Goal: Information Seeking & Learning: Learn about a topic

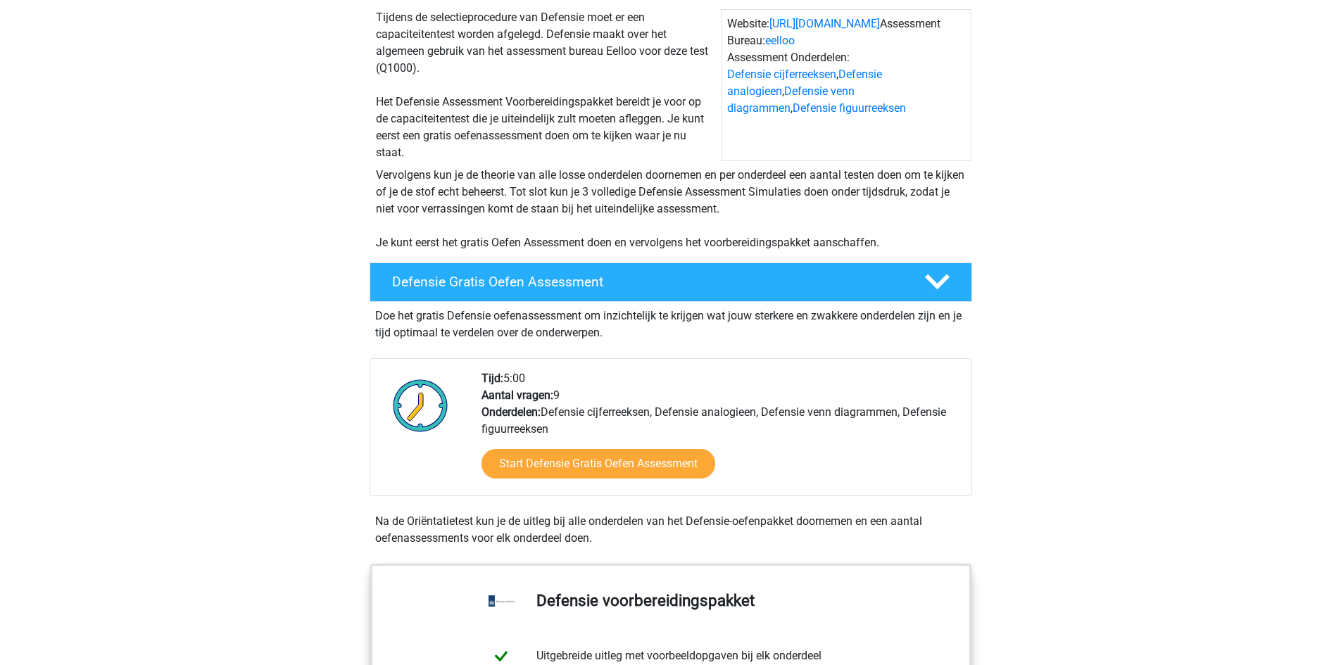
scroll to position [141, 0]
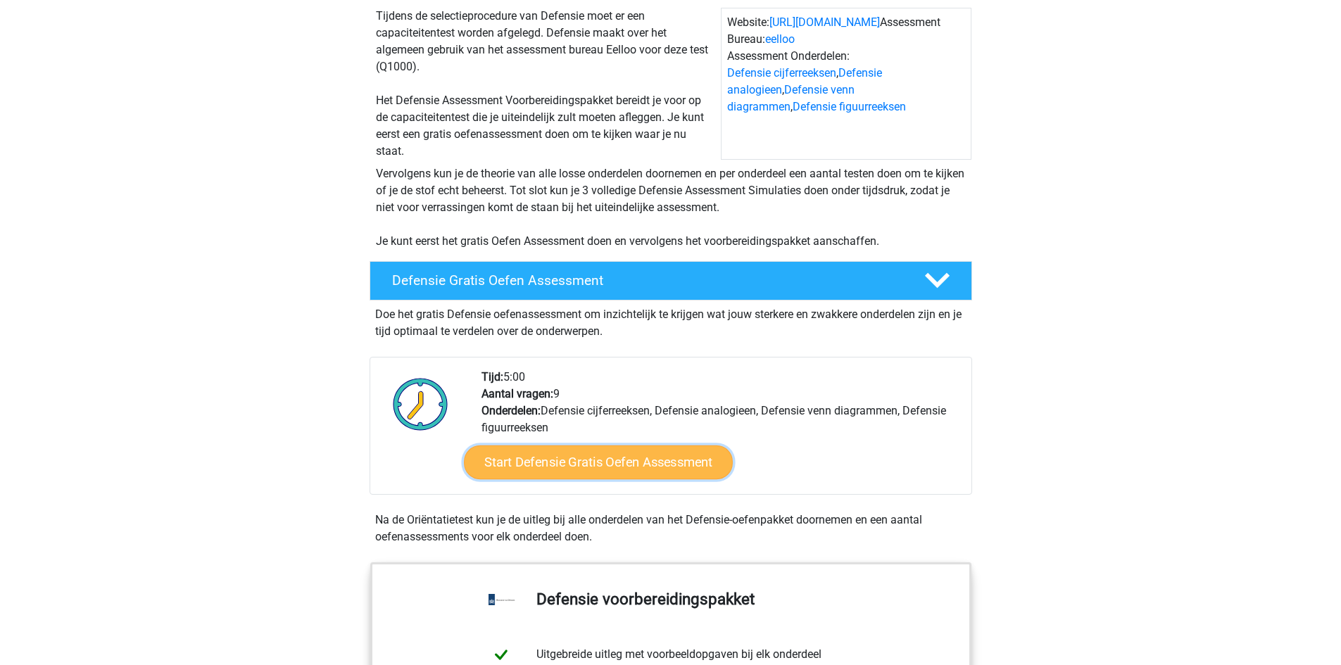
click at [528, 454] on link "Start Defensie Gratis Oefen Assessment" at bounding box center [598, 463] width 269 height 34
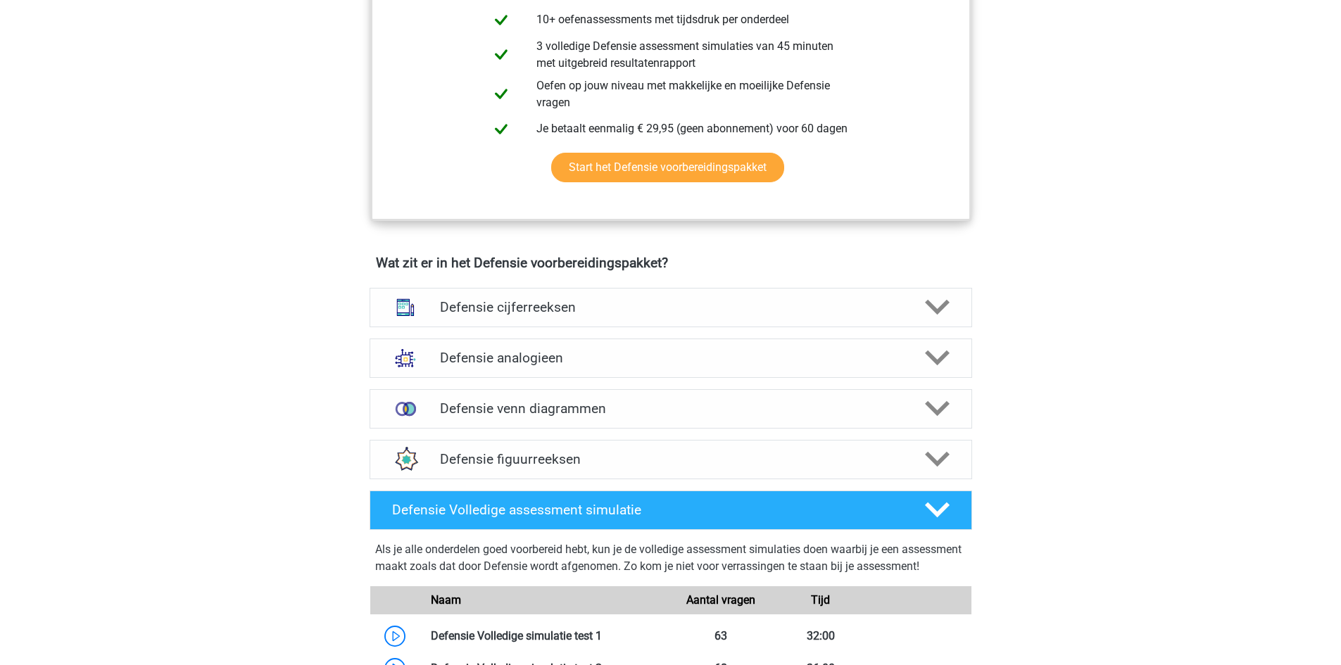
scroll to position [845, 0]
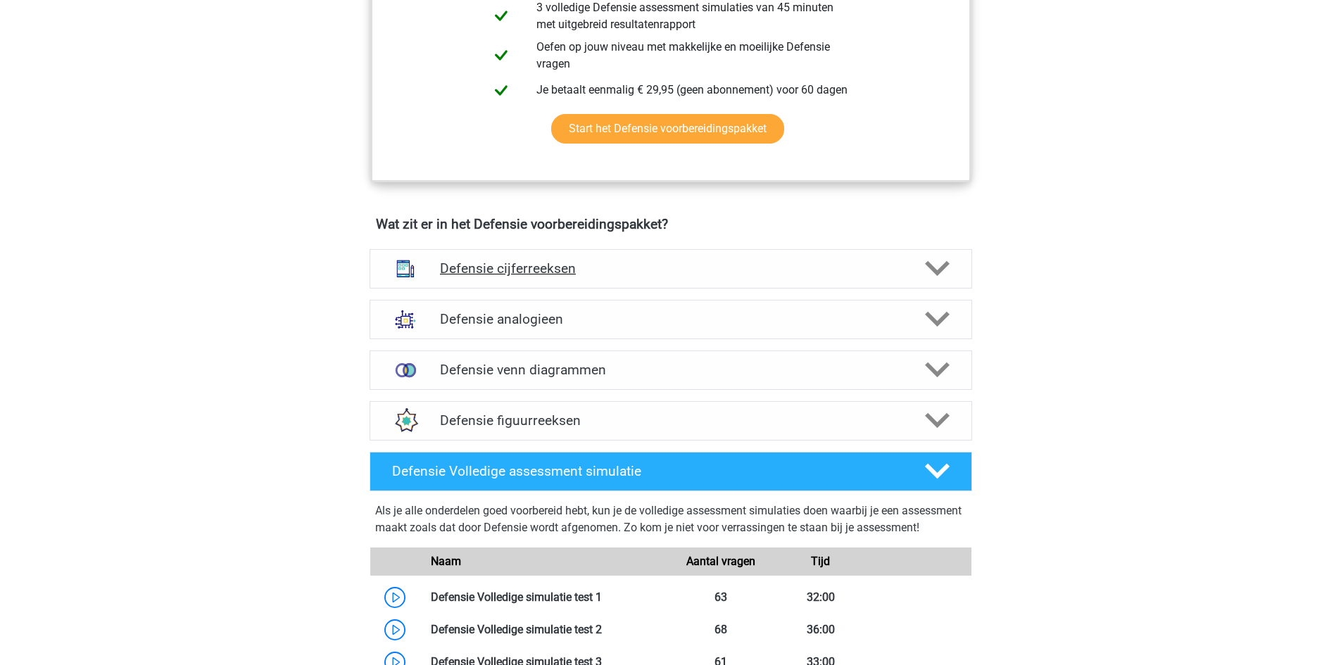
click at [488, 259] on div "Defensie cijferreeksen" at bounding box center [671, 268] width 603 height 39
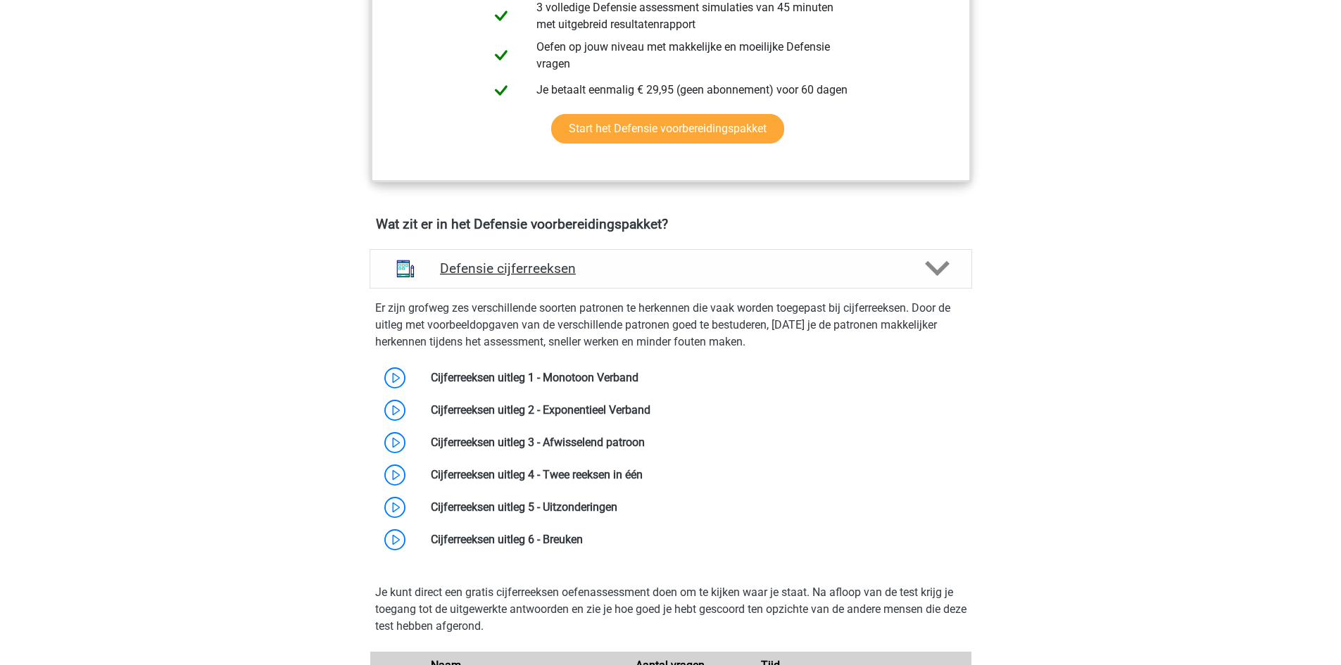
click at [488, 259] on div "Defensie cijferreeksen" at bounding box center [671, 268] width 603 height 39
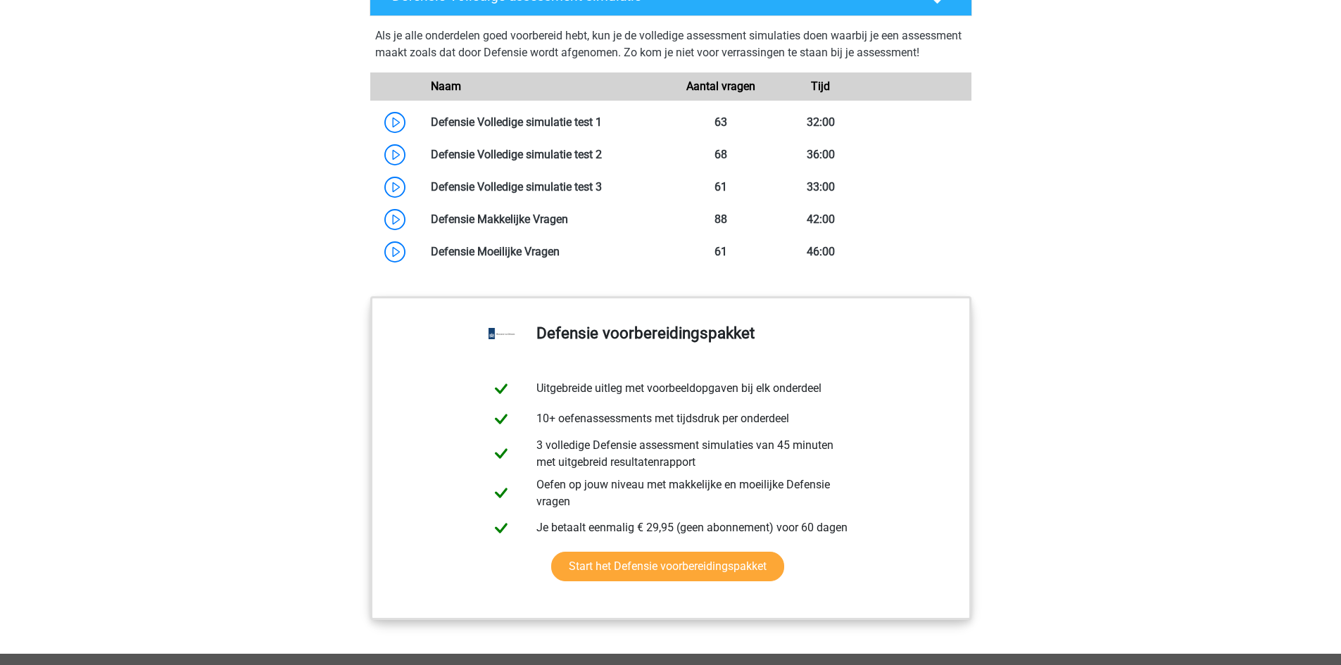
scroll to position [1338, 0]
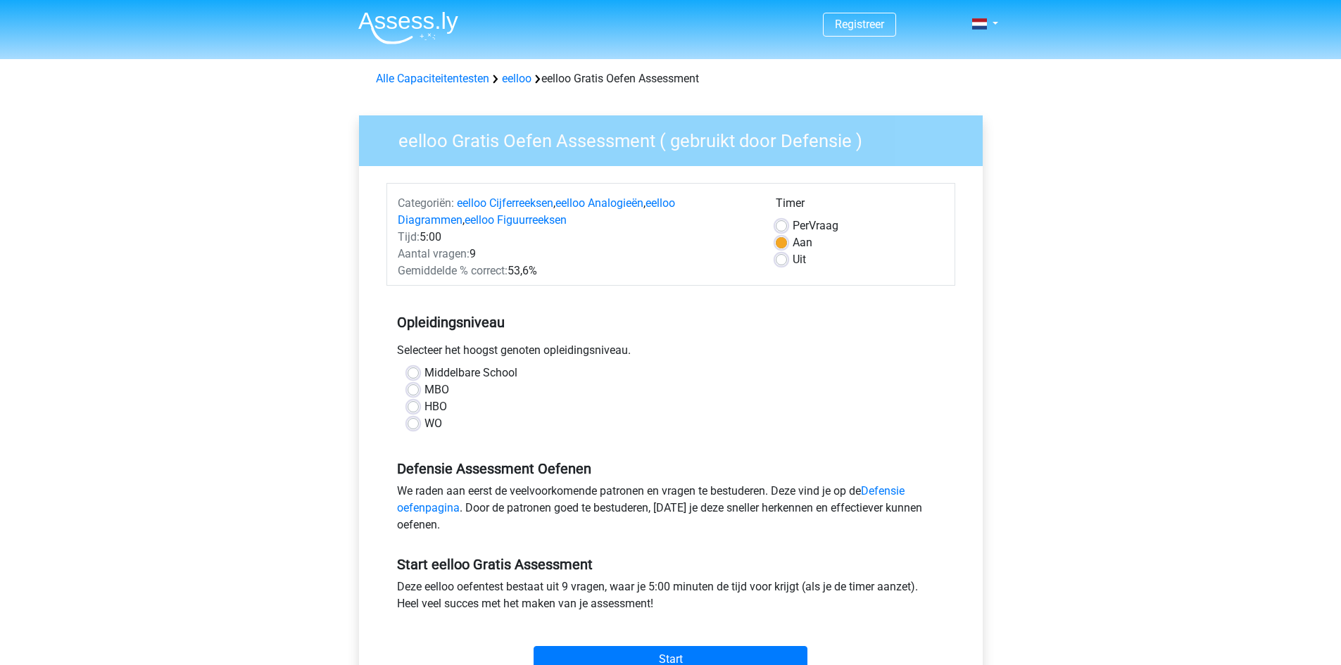
click at [425, 386] on label "MBO" at bounding box center [437, 390] width 25 height 17
click at [413, 386] on input "MBO" at bounding box center [413, 389] width 11 height 14
radio input "true"
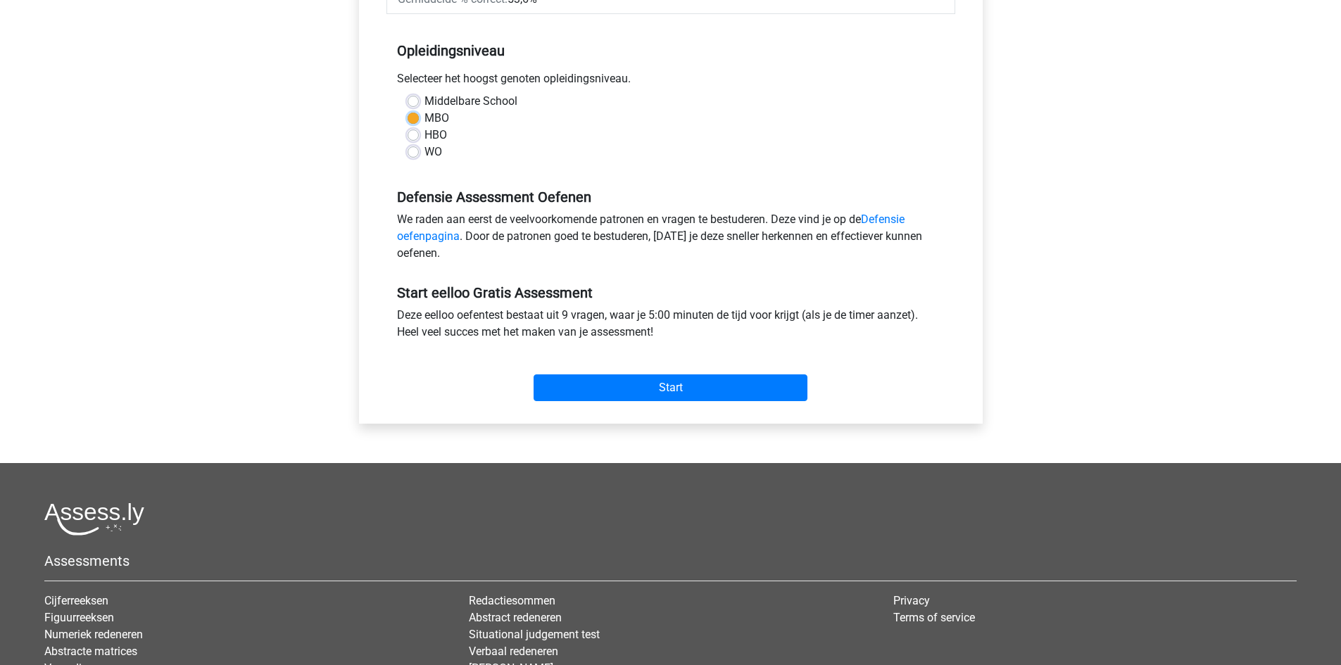
scroll to position [282, 0]
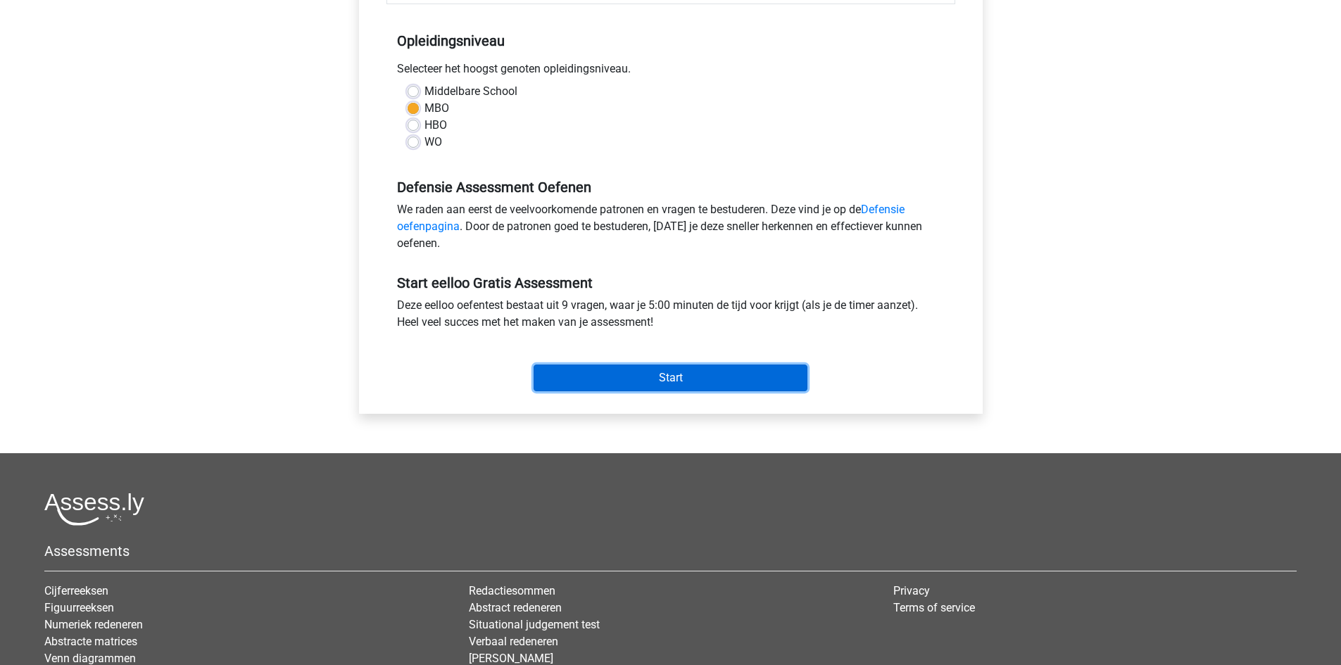
click at [625, 382] on input "Start" at bounding box center [671, 378] width 274 height 27
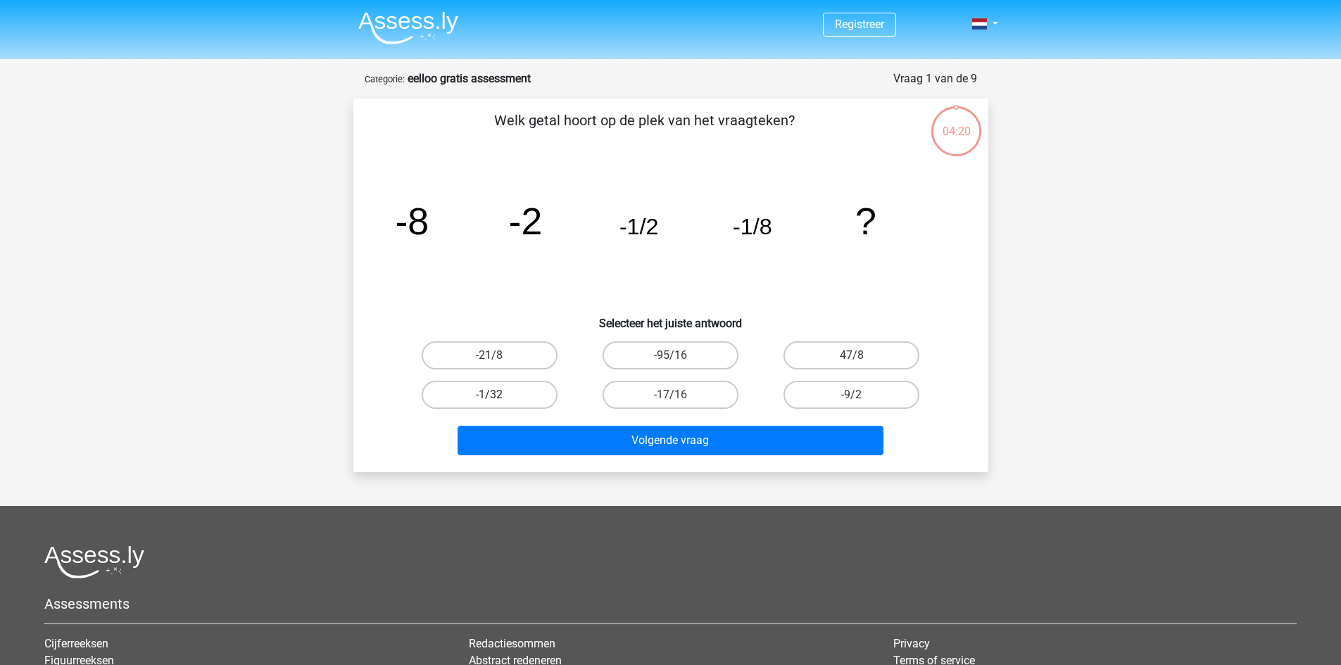
click at [532, 393] on label "-1/32" at bounding box center [490, 395] width 136 height 28
click at [498, 395] on input "-1/32" at bounding box center [493, 399] width 9 height 9
radio input "true"
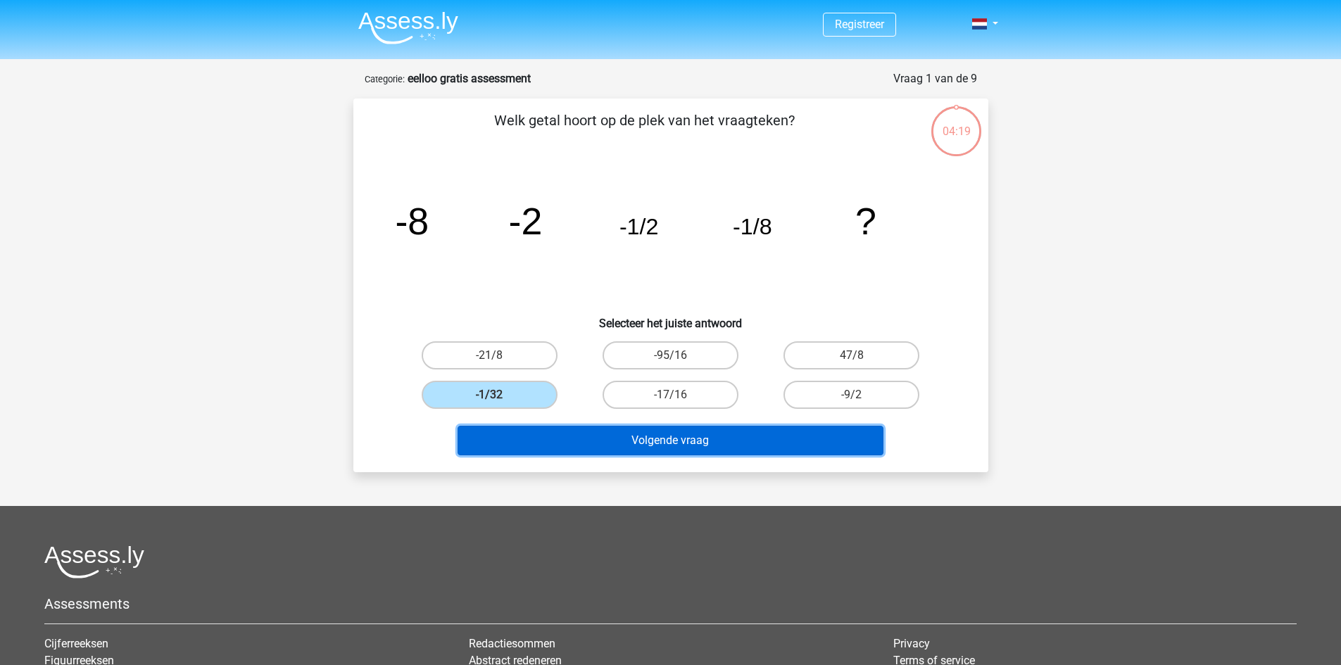
click at [639, 439] on button "Volgende vraag" at bounding box center [671, 441] width 426 height 30
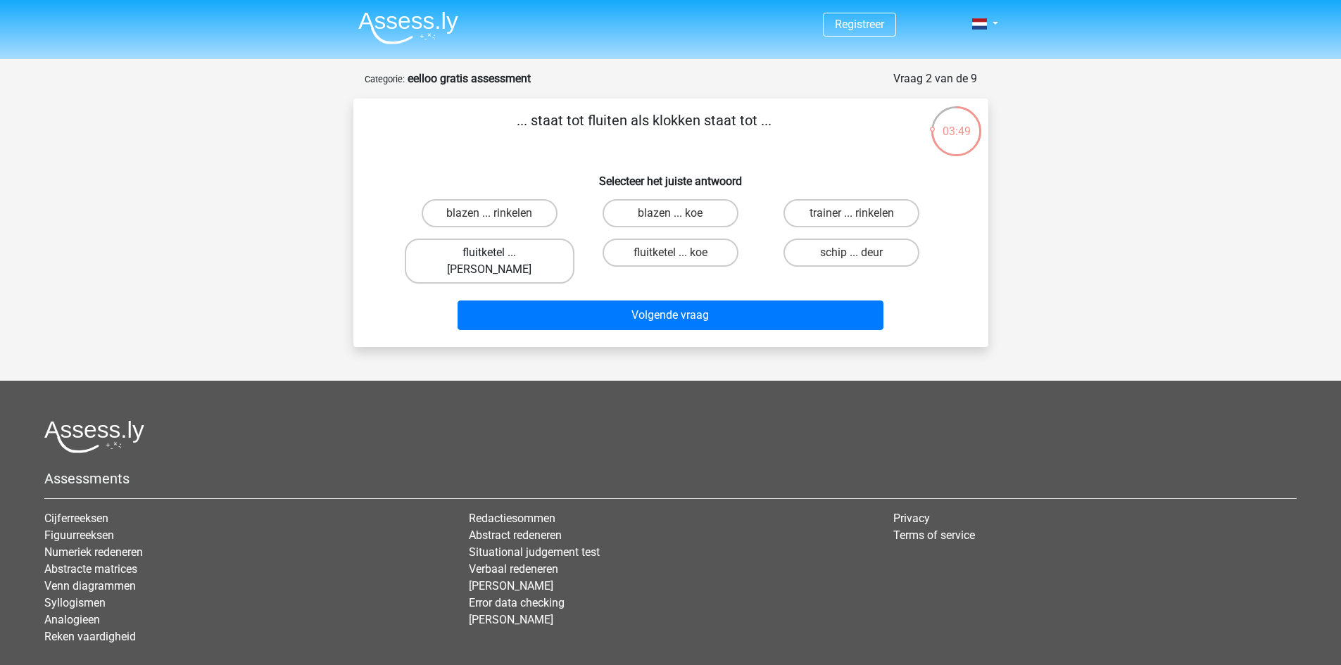
click at [522, 255] on label "fluitketel ... luiden" at bounding box center [490, 261] width 170 height 45
click at [498, 255] on input "fluitketel ... luiden" at bounding box center [493, 257] width 9 height 9
radio input "true"
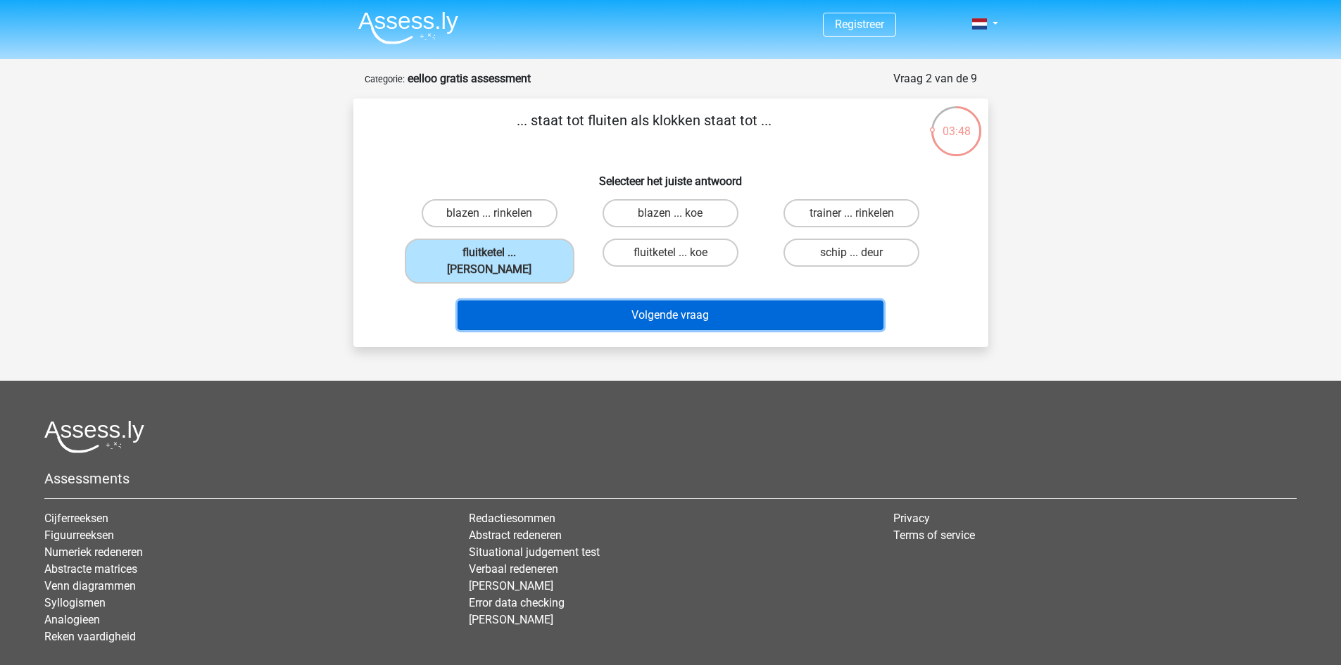
click at [566, 301] on button "Volgende vraag" at bounding box center [671, 316] width 426 height 30
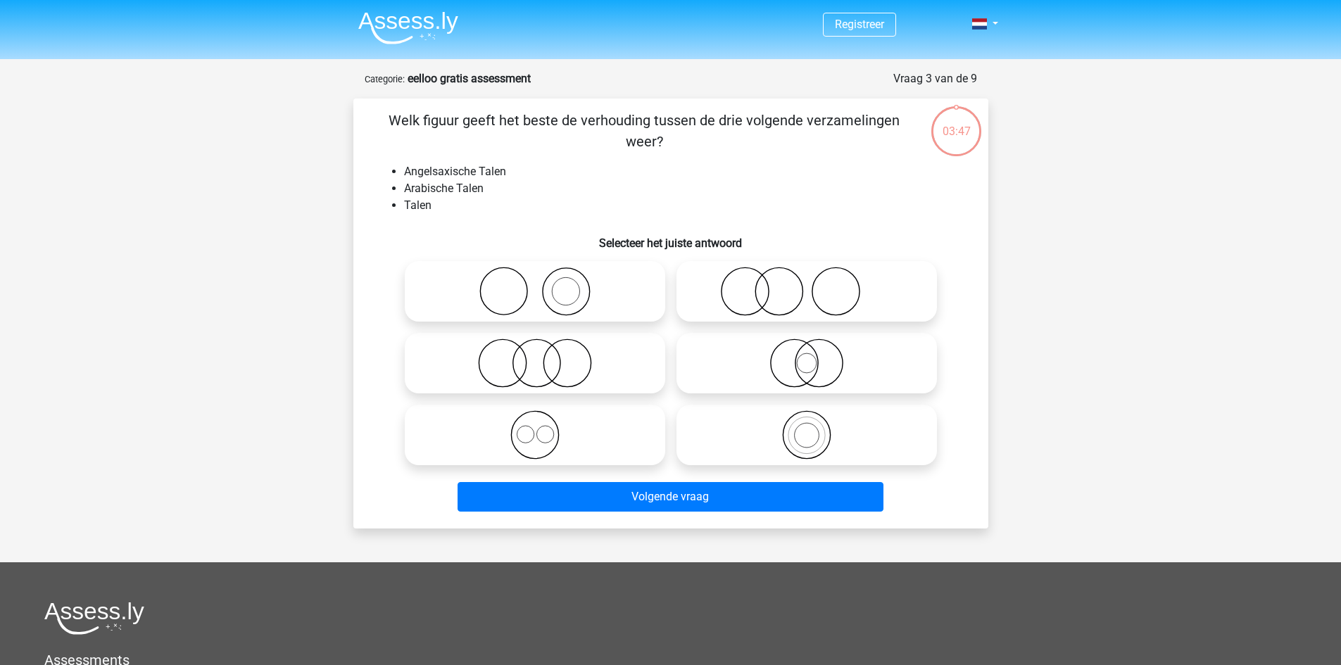
scroll to position [70, 0]
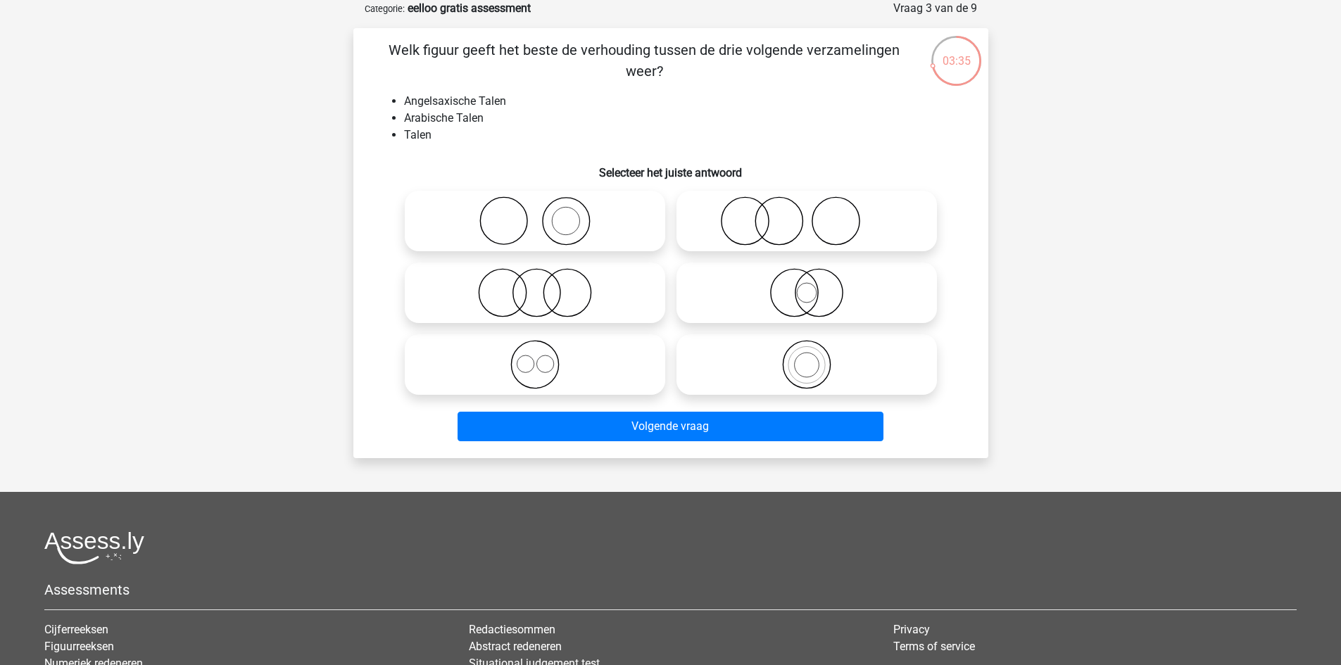
click at [724, 215] on icon at bounding box center [806, 220] width 249 height 49
click at [807, 214] on input "radio" at bounding box center [811, 209] width 9 height 9
radio input "true"
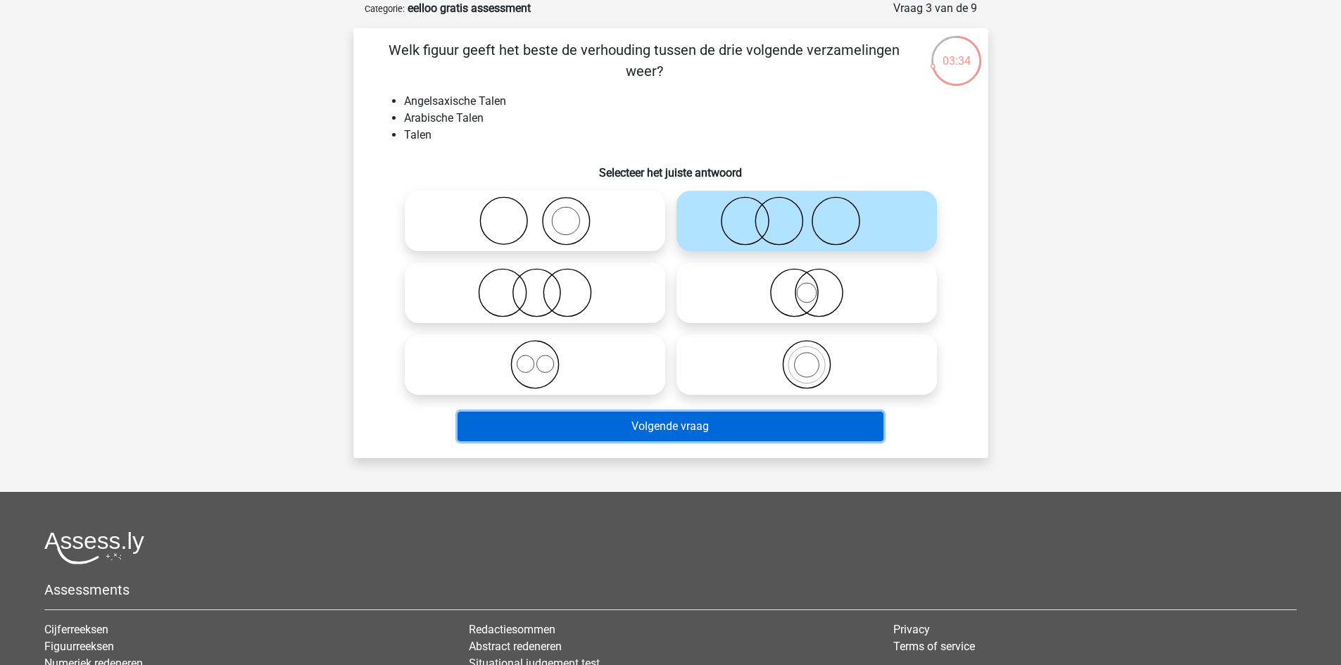
click at [645, 427] on button "Volgende vraag" at bounding box center [671, 427] width 426 height 30
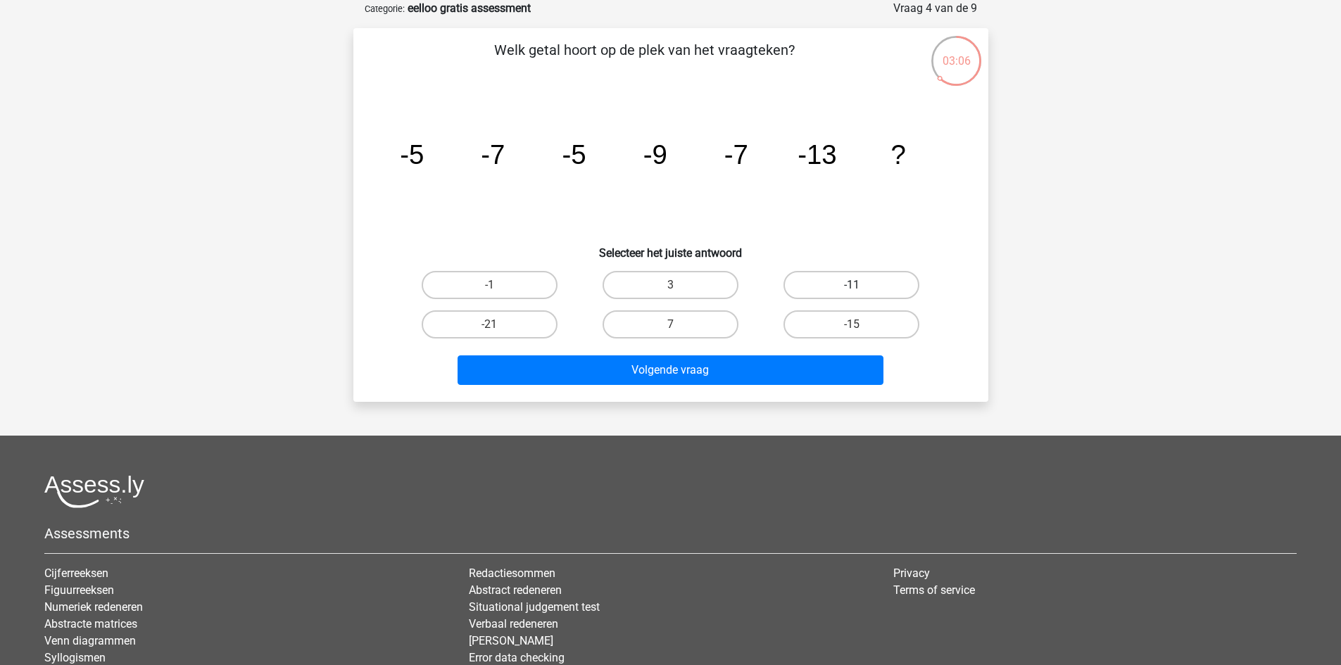
click at [808, 278] on label "-11" at bounding box center [852, 285] width 136 height 28
click at [852, 285] on input "-11" at bounding box center [856, 289] width 9 height 9
radio input "true"
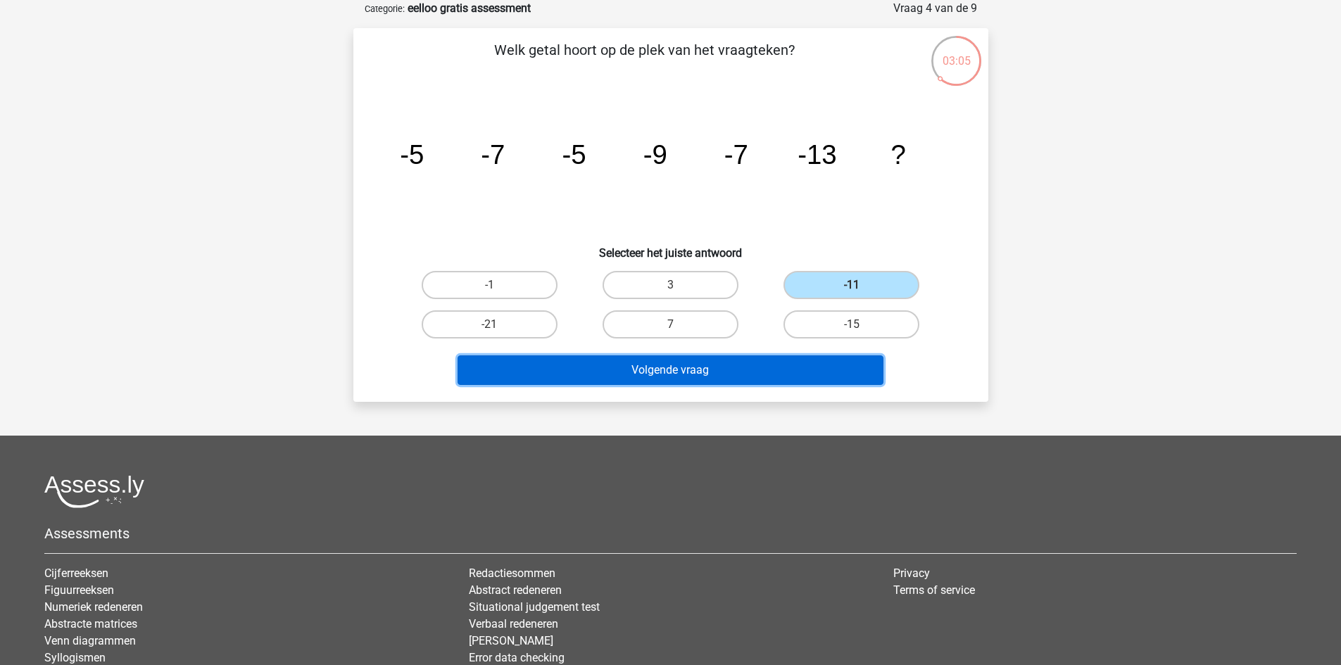
click at [748, 375] on button "Volgende vraag" at bounding box center [671, 371] width 426 height 30
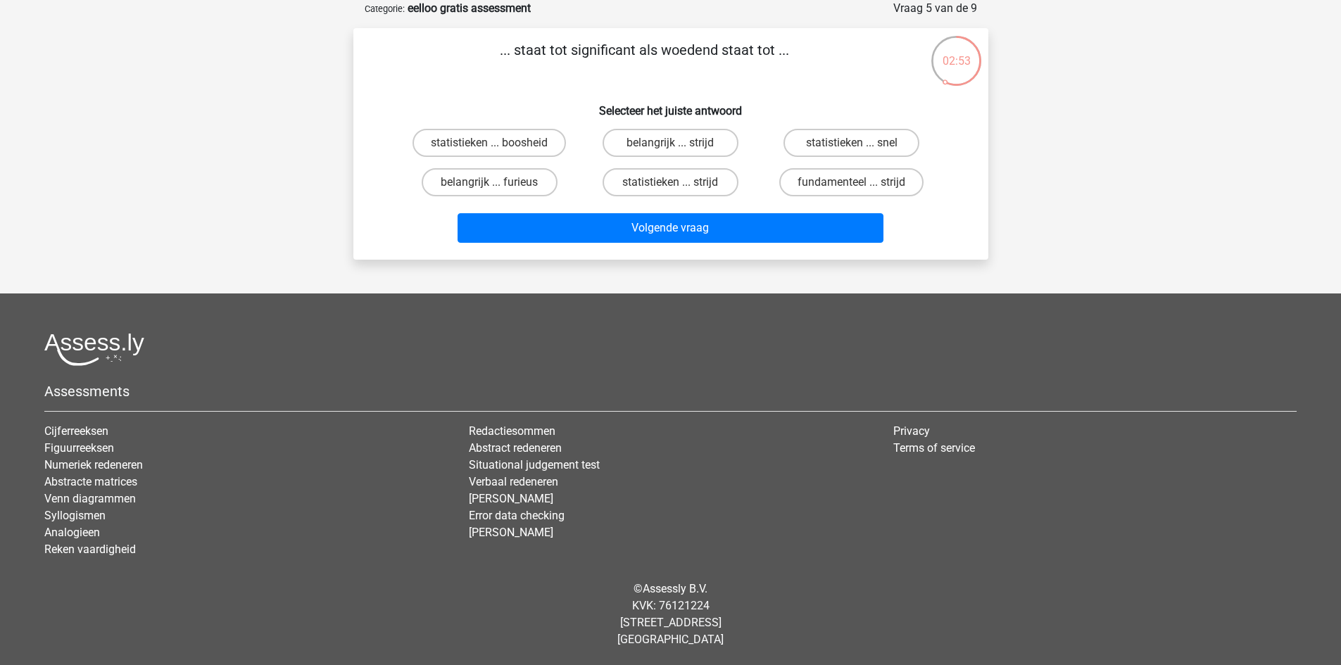
click at [495, 143] on input "statistieken ... boosheid" at bounding box center [493, 147] width 9 height 9
radio input "true"
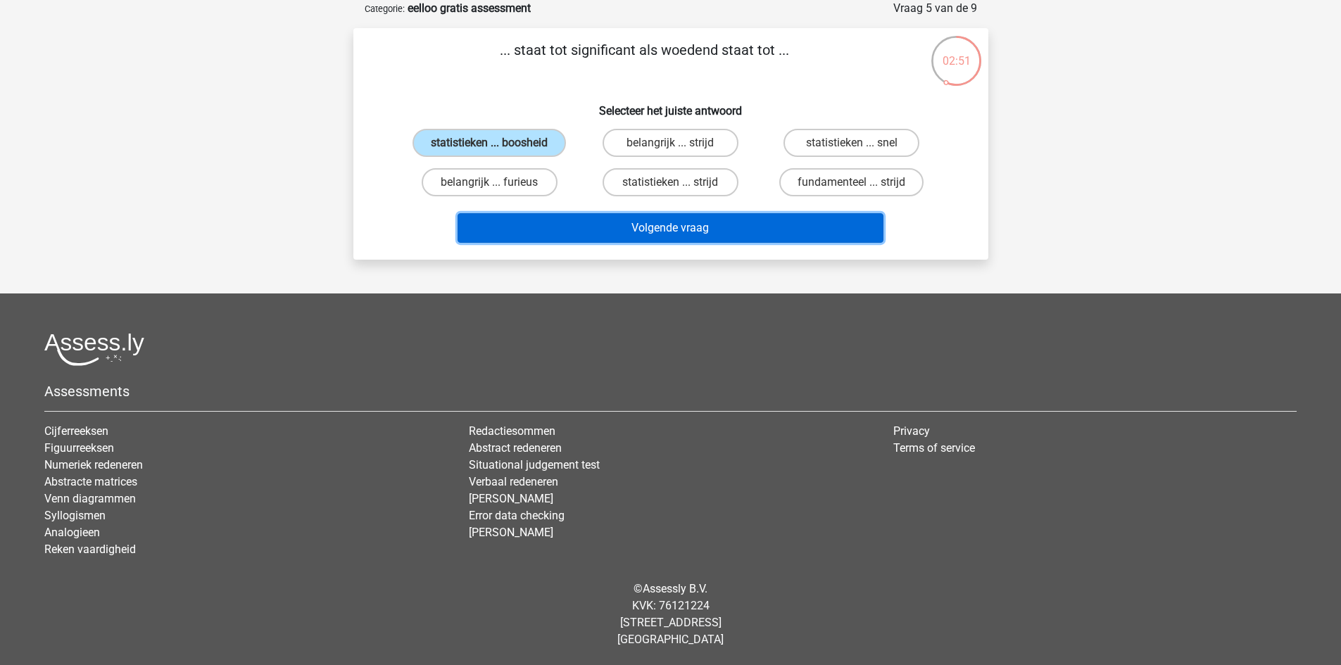
click at [670, 227] on button "Volgende vraag" at bounding box center [671, 228] width 426 height 30
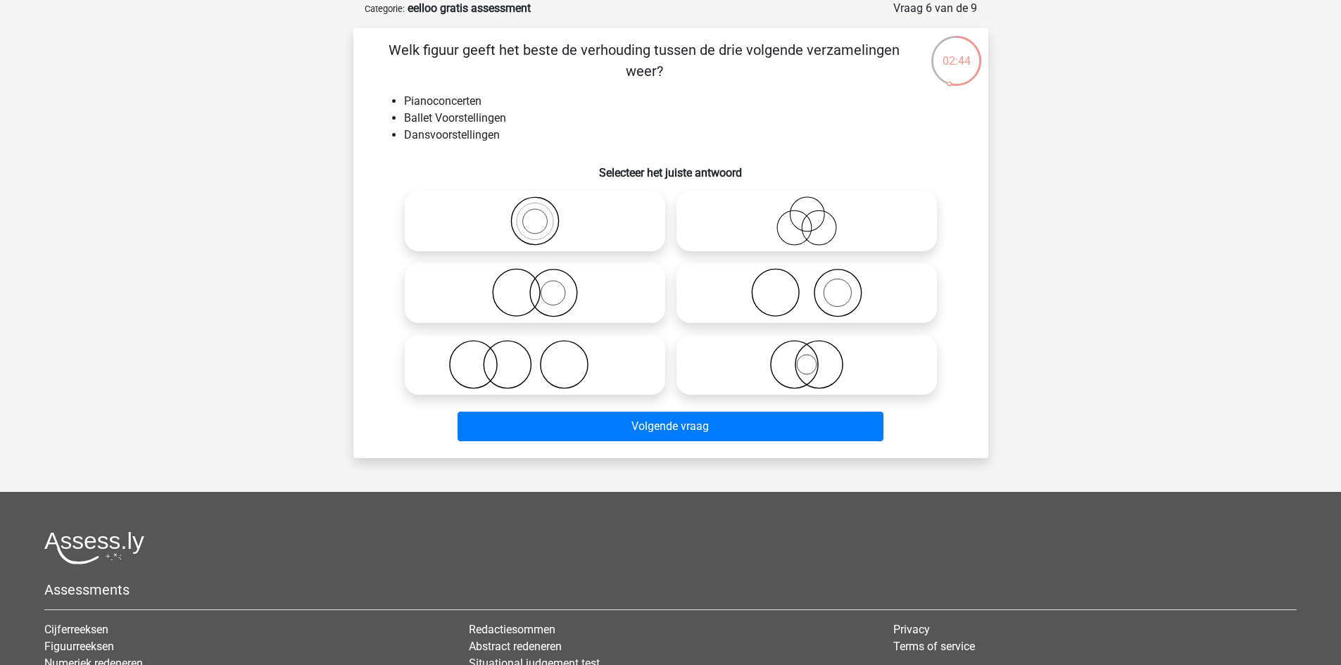
click at [639, 367] on icon at bounding box center [534, 364] width 249 height 49
click at [544, 358] on input "radio" at bounding box center [539, 353] width 9 height 9
radio input "true"
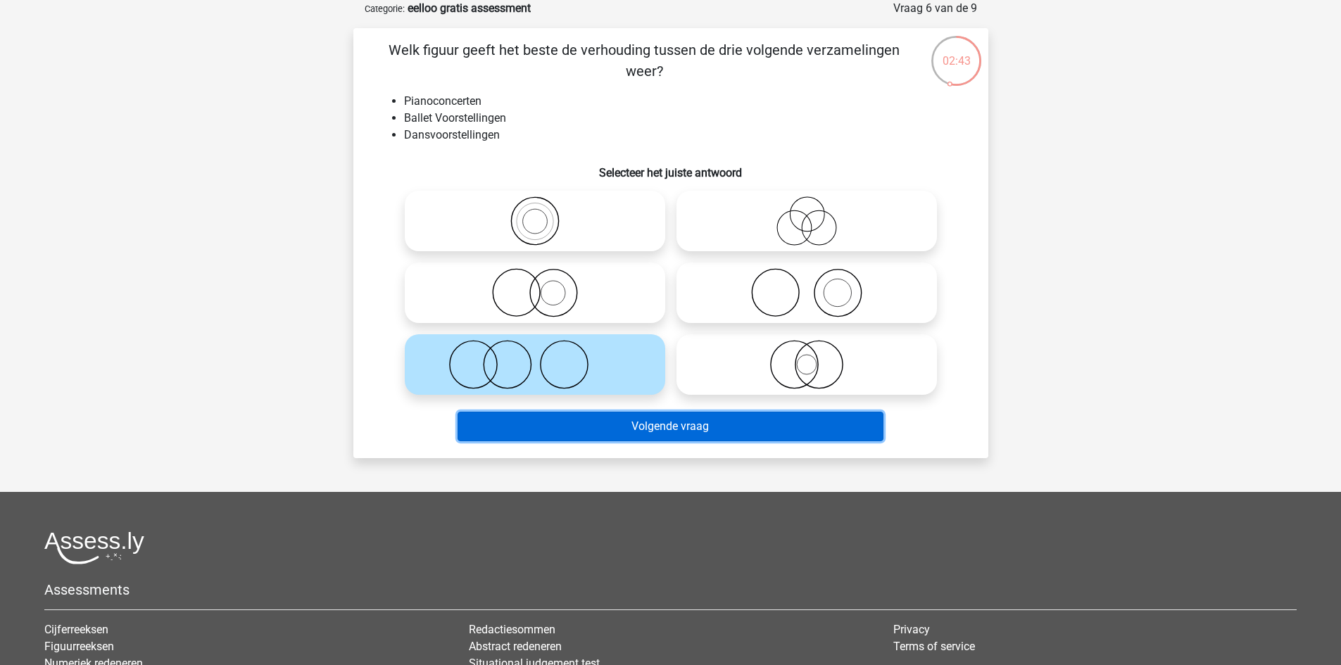
click at [684, 423] on button "Volgende vraag" at bounding box center [671, 427] width 426 height 30
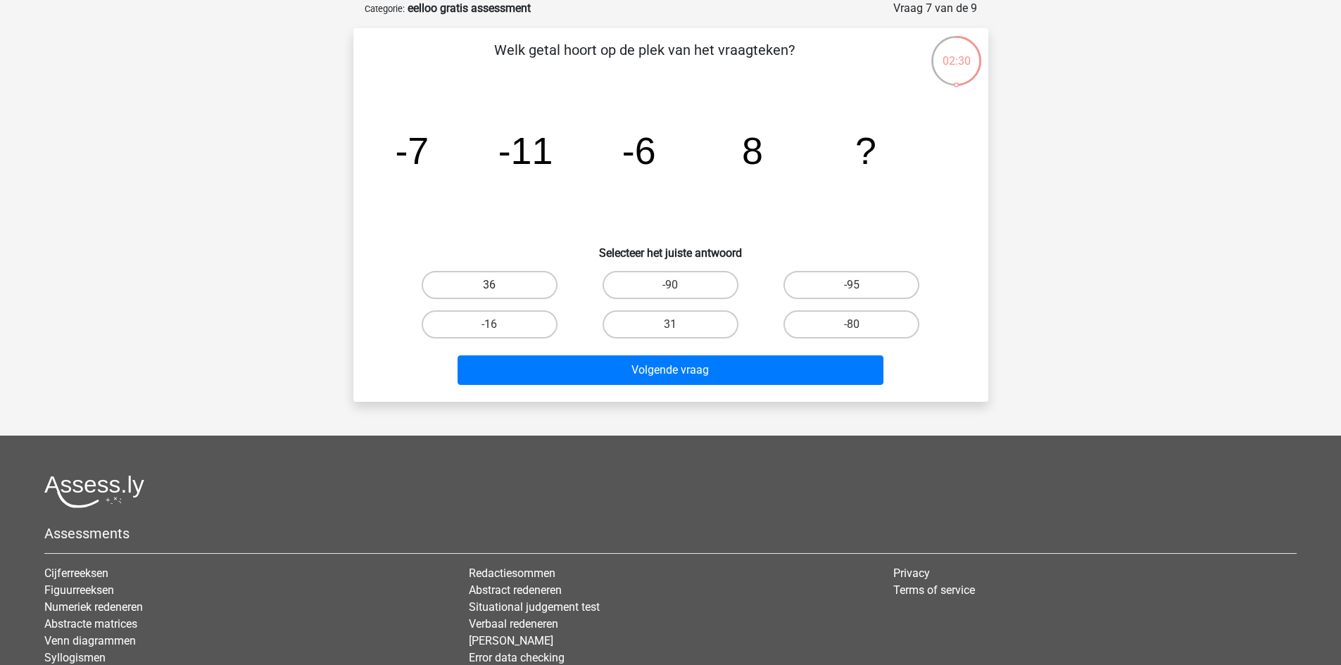
click at [541, 284] on label "36" at bounding box center [490, 285] width 136 height 28
click at [498, 285] on input "36" at bounding box center [493, 289] width 9 height 9
radio input "true"
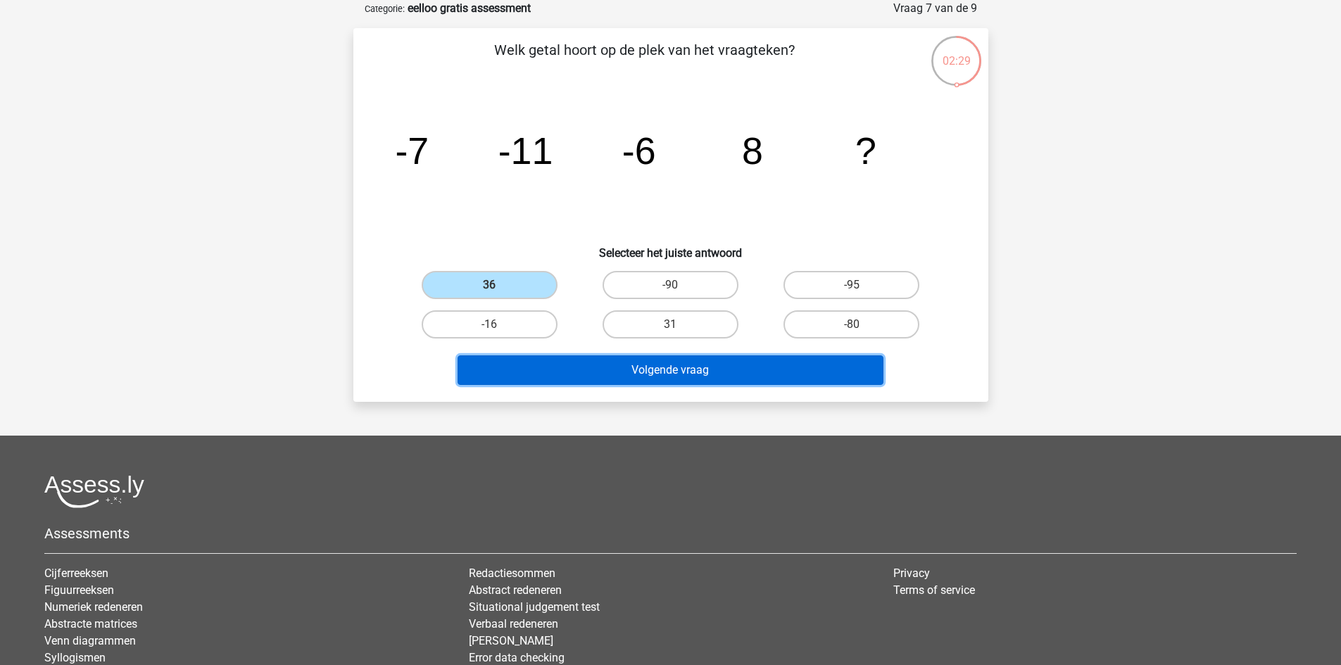
click at [644, 363] on button "Volgende vraag" at bounding box center [671, 371] width 426 height 30
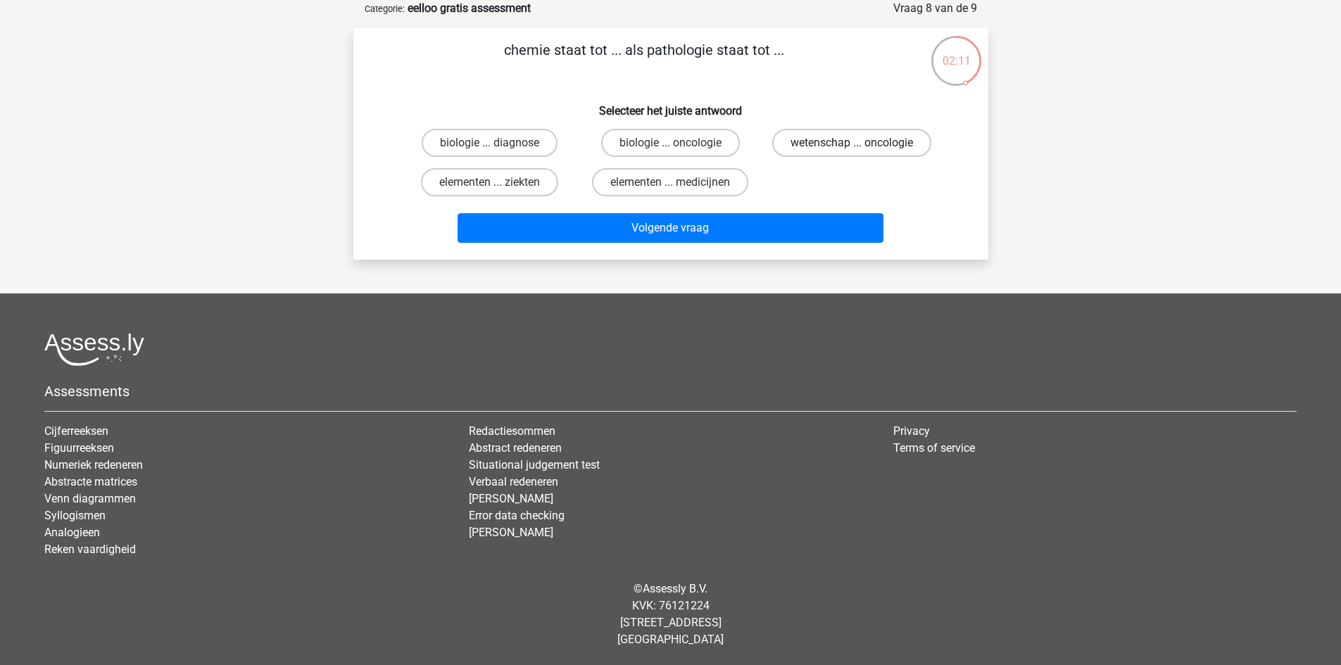
click at [822, 133] on label "wetenschap ... oncologie" at bounding box center [851, 143] width 159 height 28
click at [852, 143] on input "wetenschap ... oncologie" at bounding box center [856, 147] width 9 height 9
radio input "true"
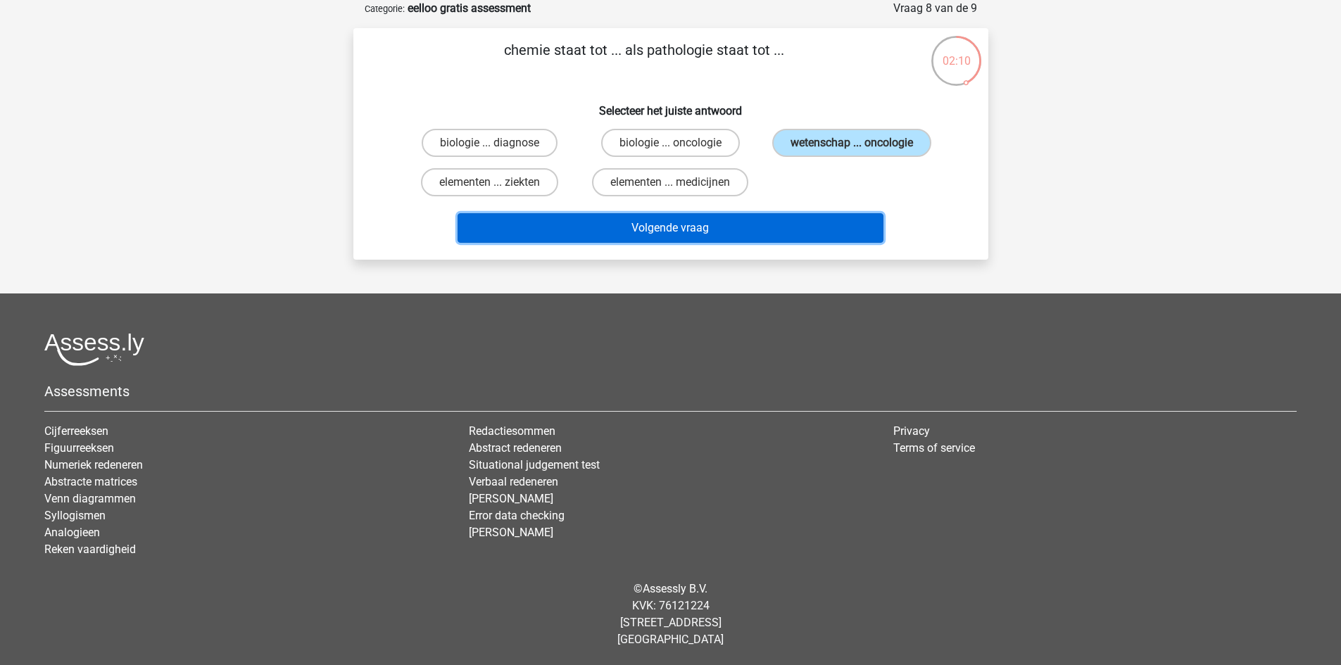
click at [786, 237] on button "Volgende vraag" at bounding box center [671, 228] width 426 height 30
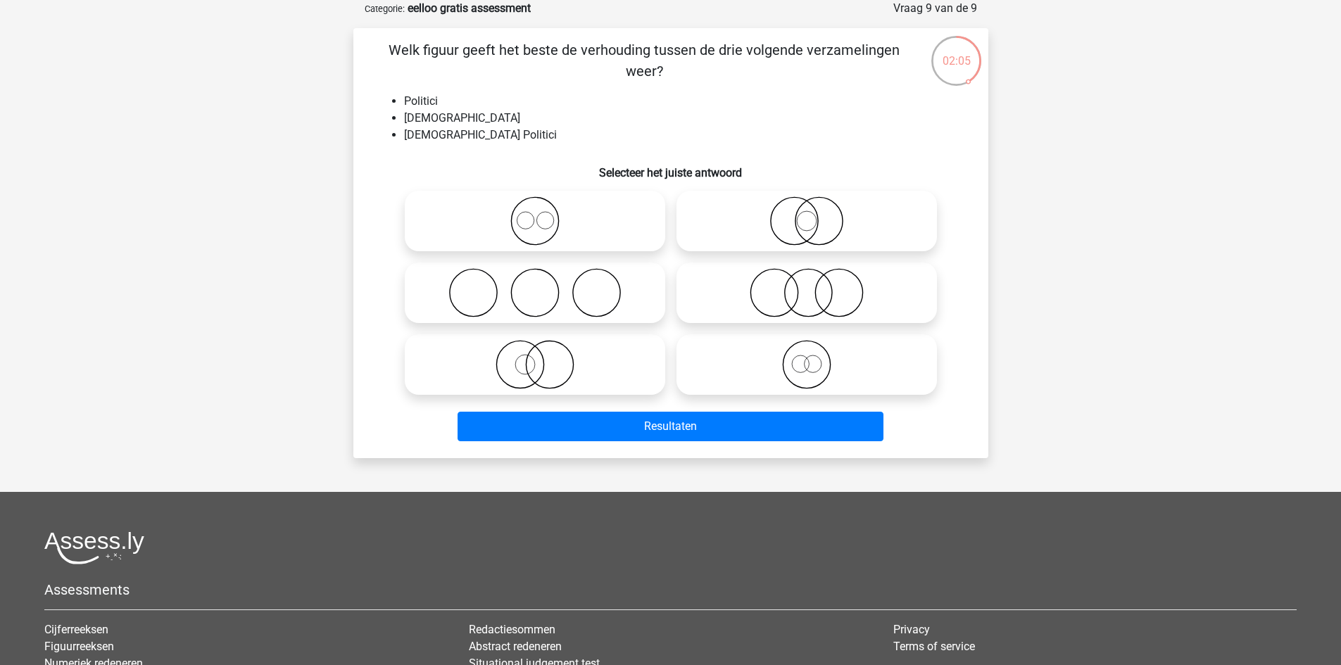
click at [593, 308] on icon at bounding box center [534, 292] width 249 height 49
click at [544, 286] on input "radio" at bounding box center [539, 281] width 9 height 9
radio input "true"
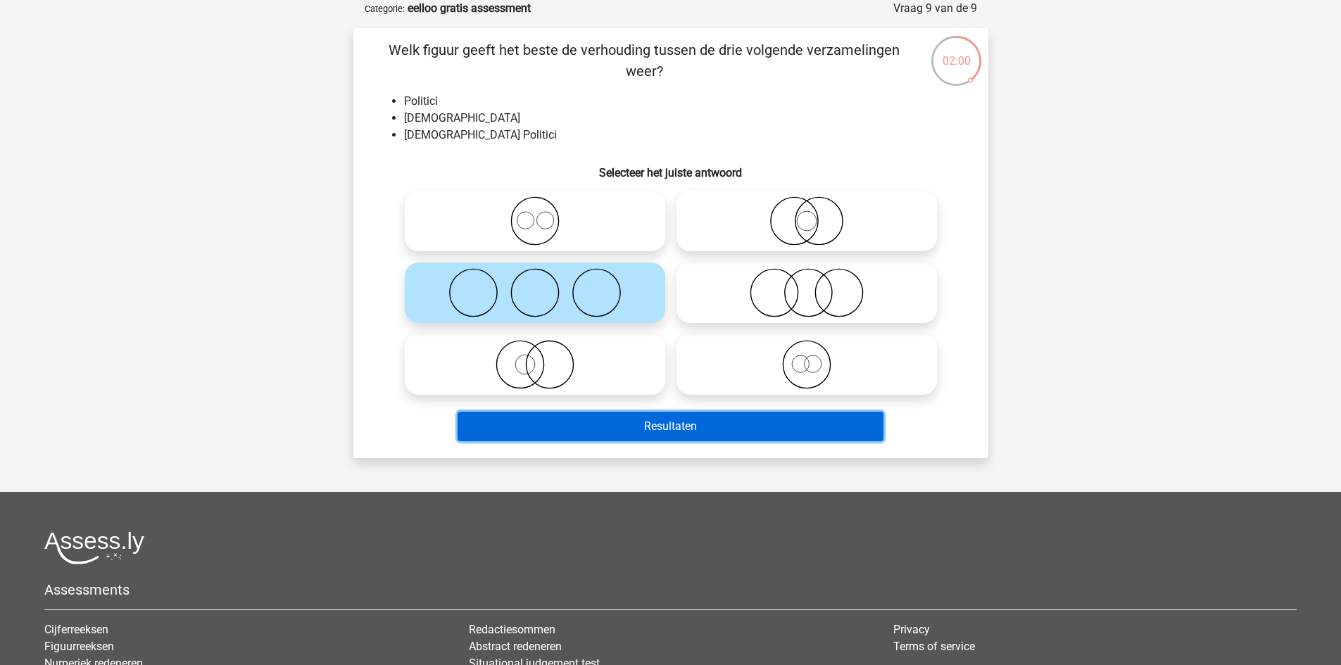
click at [686, 429] on button "Resultaten" at bounding box center [671, 427] width 426 height 30
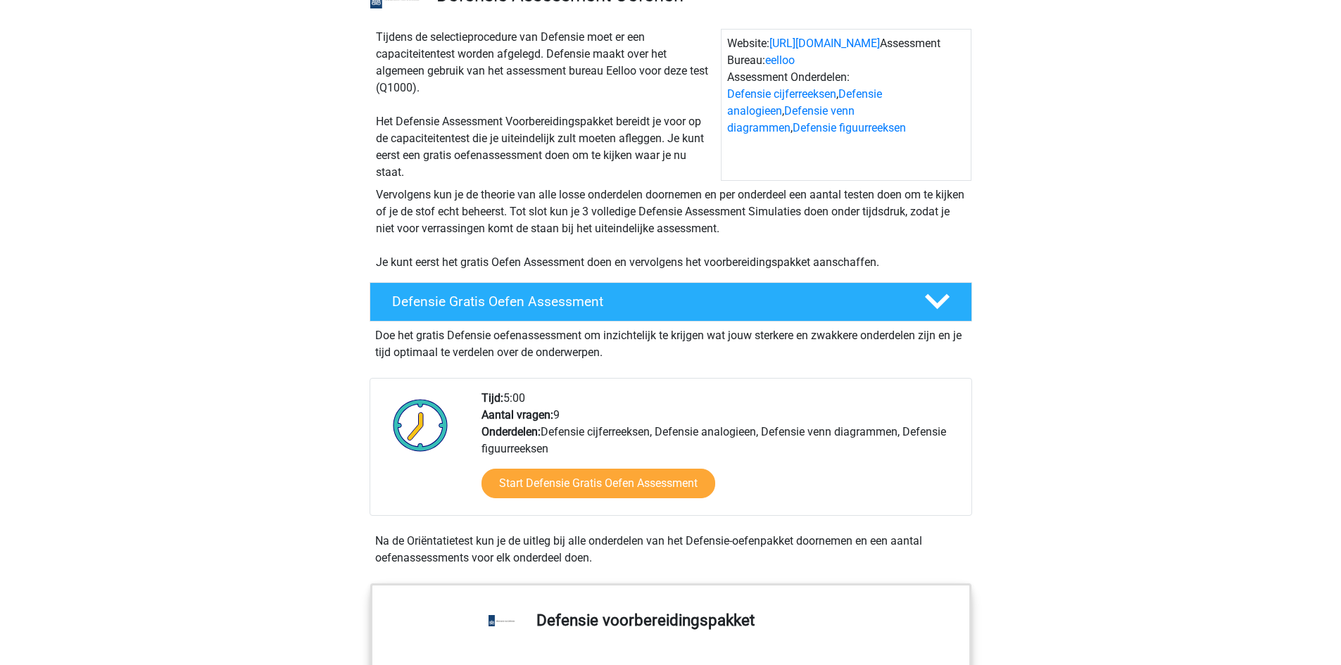
scroll to position [141, 0]
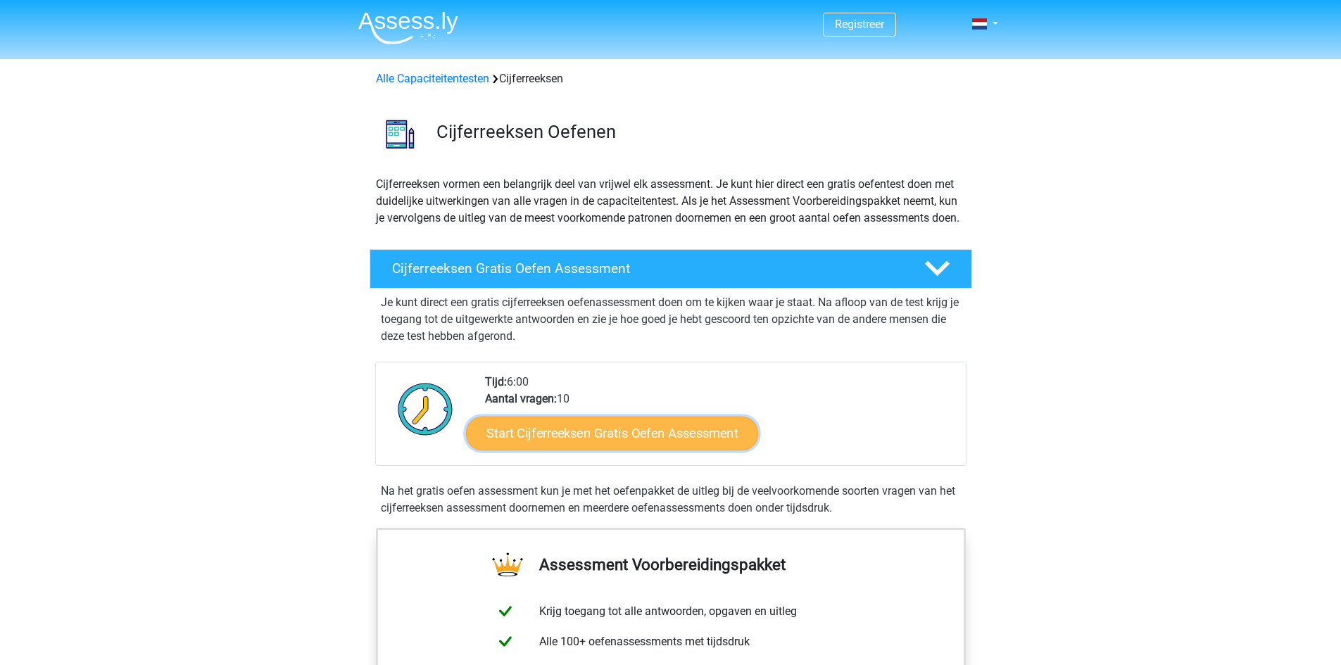
click at [605, 433] on link "Start Cijferreeksen Gratis Oefen Assessment" at bounding box center [612, 433] width 292 height 34
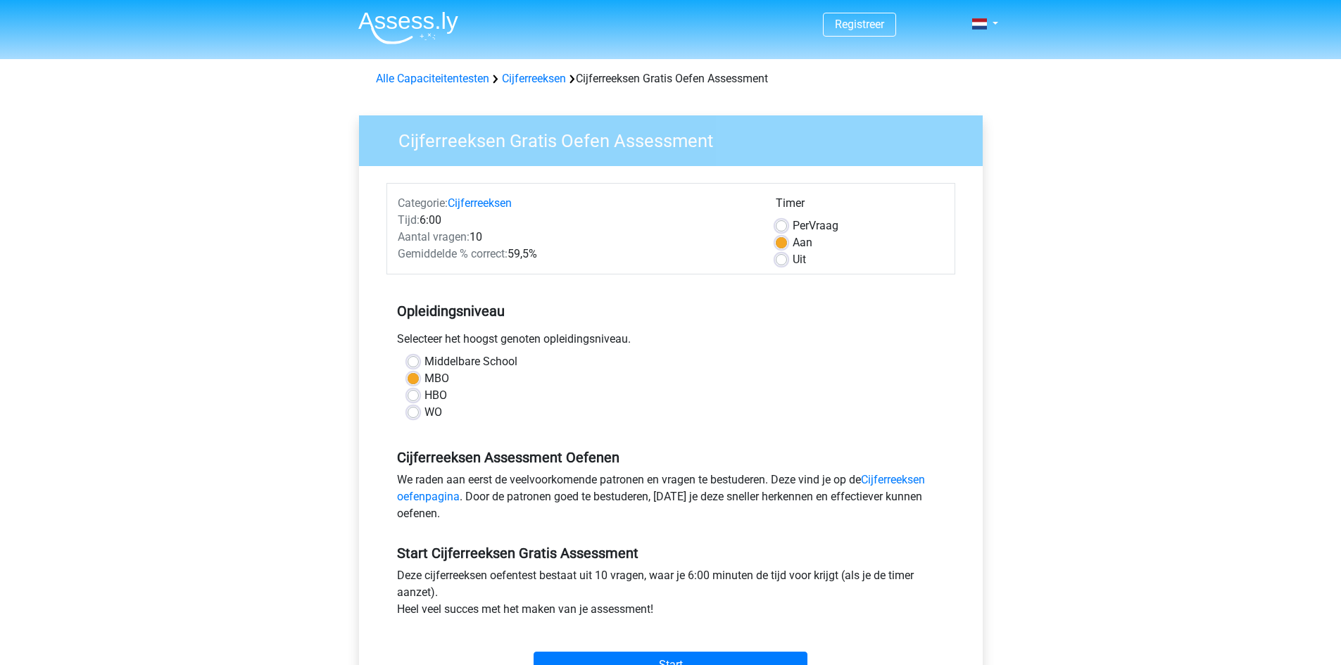
scroll to position [70, 0]
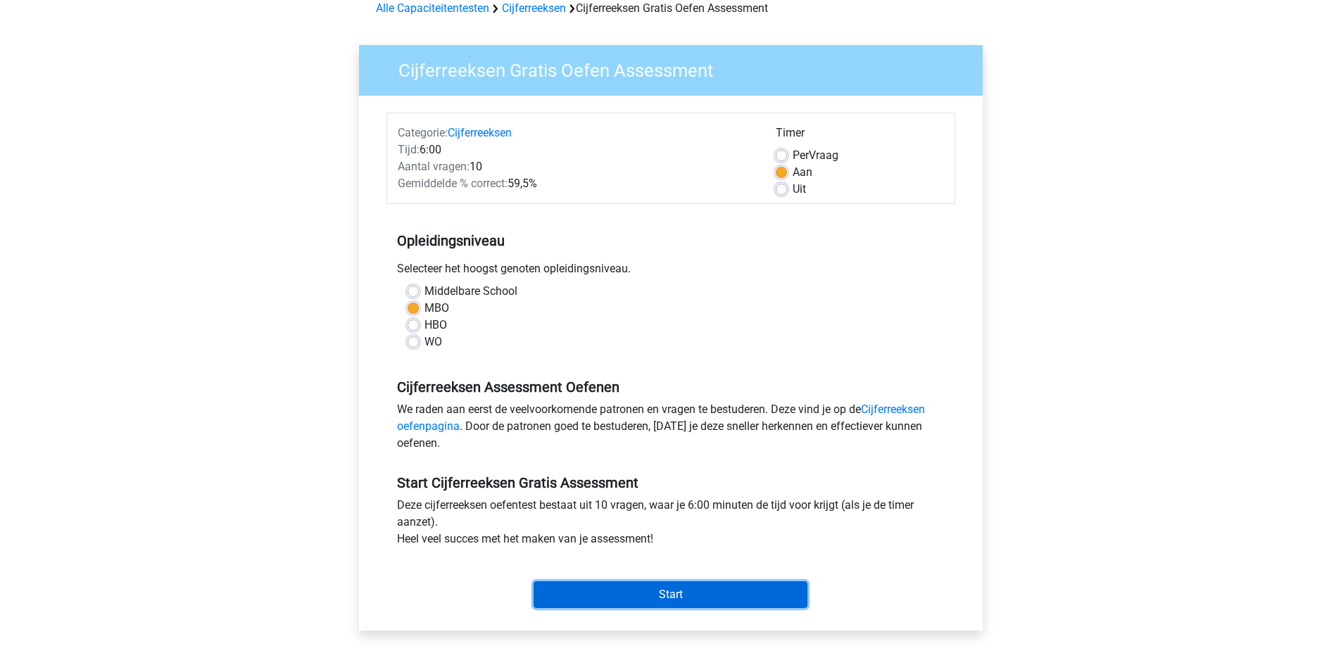
click at [694, 601] on input "Start" at bounding box center [671, 595] width 274 height 27
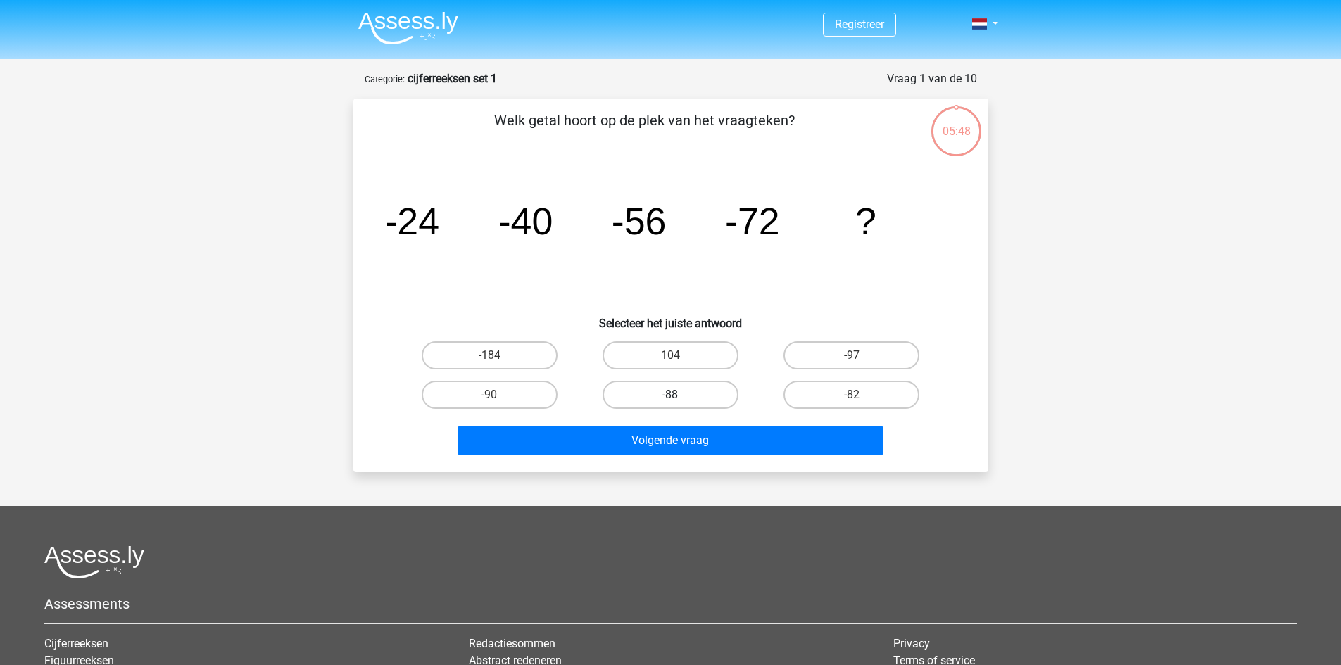
click at [689, 394] on label "-88" at bounding box center [671, 395] width 136 height 28
click at [679, 395] on input "-88" at bounding box center [674, 399] width 9 height 9
radio input "true"
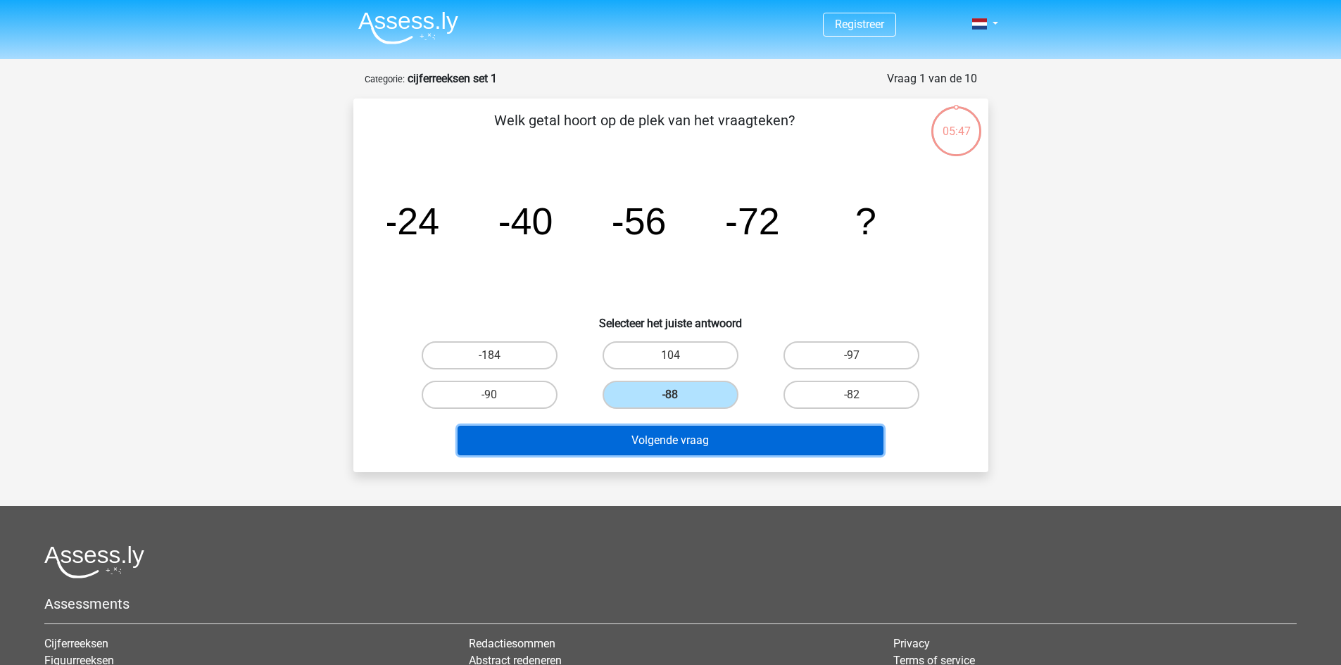
click at [727, 437] on button "Volgende vraag" at bounding box center [671, 441] width 426 height 30
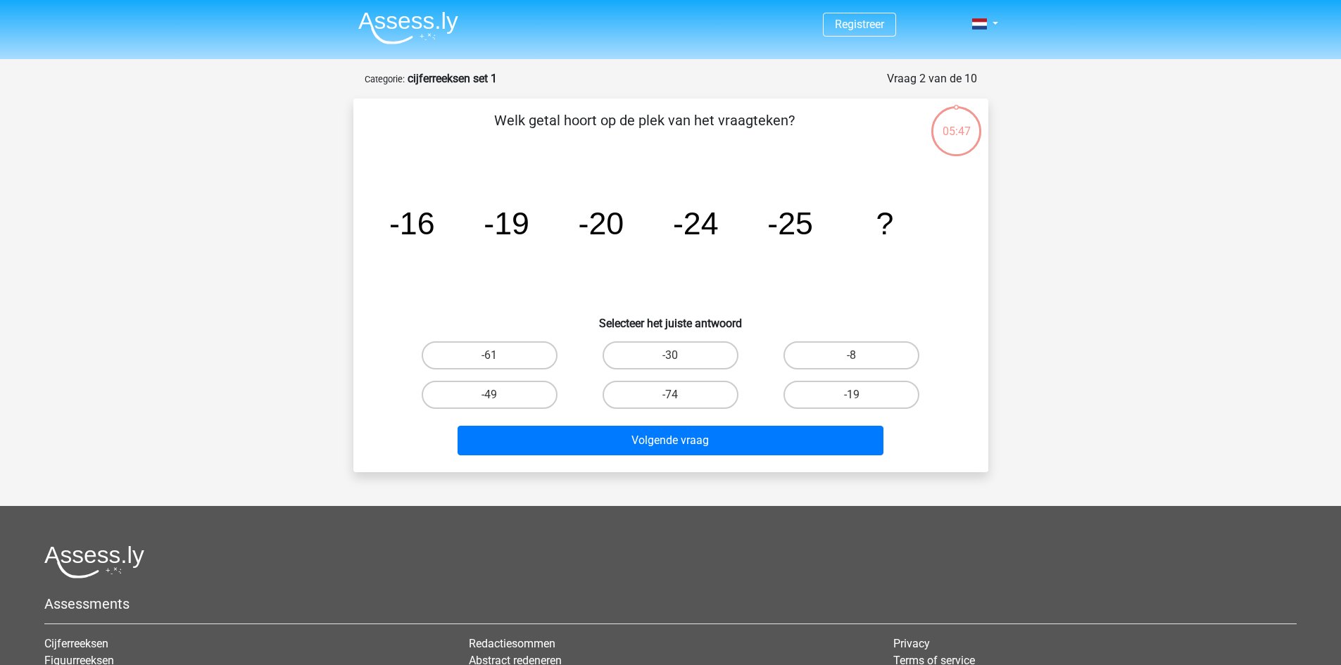
scroll to position [70, 0]
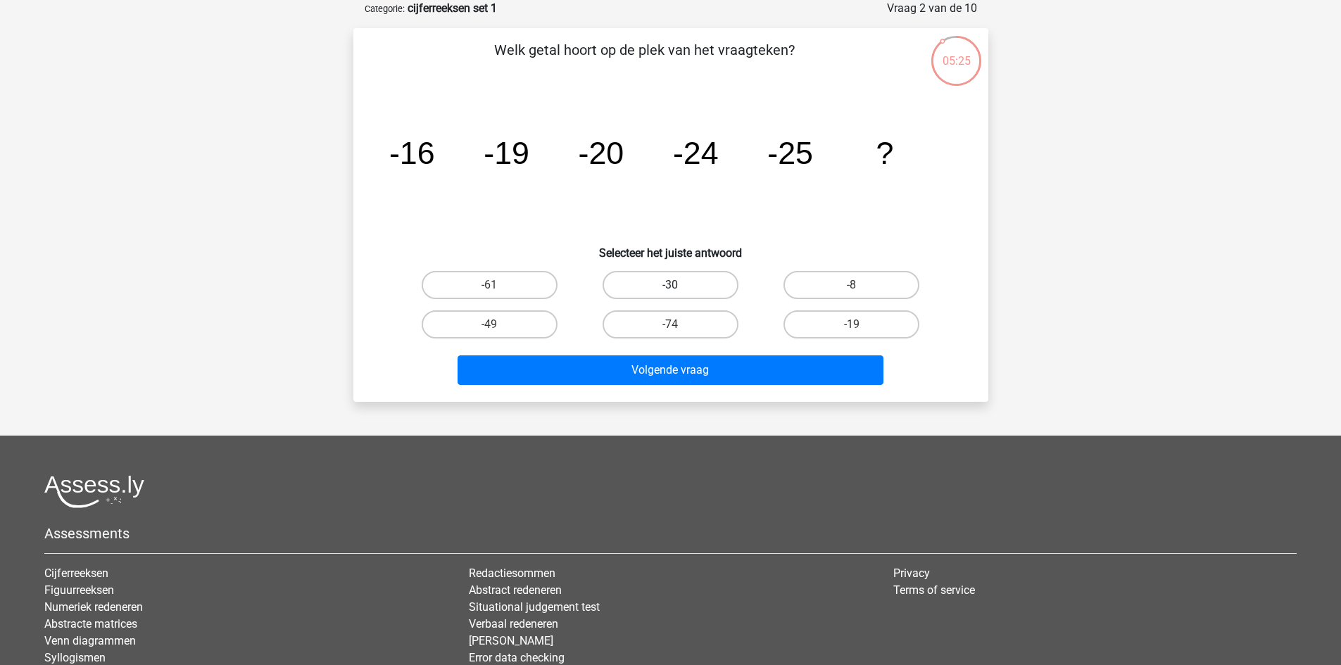
click at [710, 288] on label "-30" at bounding box center [671, 285] width 136 height 28
click at [679, 288] on input "-30" at bounding box center [674, 289] width 9 height 9
radio input "true"
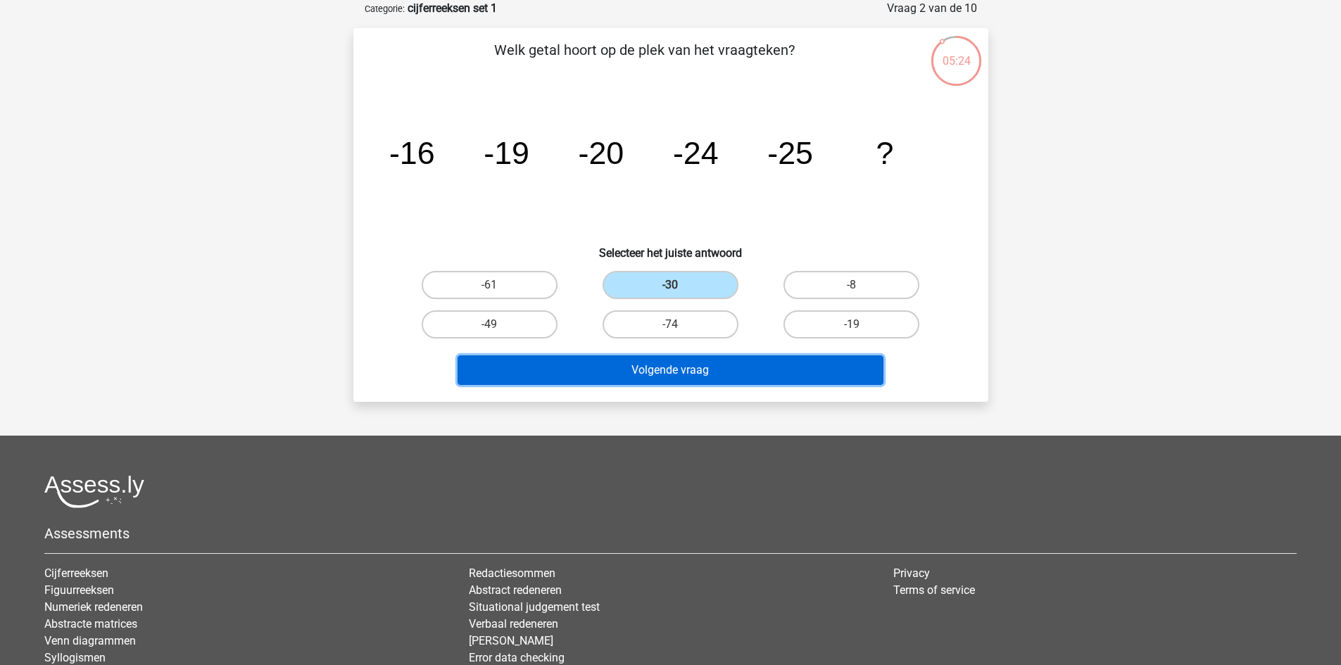
click at [762, 372] on button "Volgende vraag" at bounding box center [671, 371] width 426 height 30
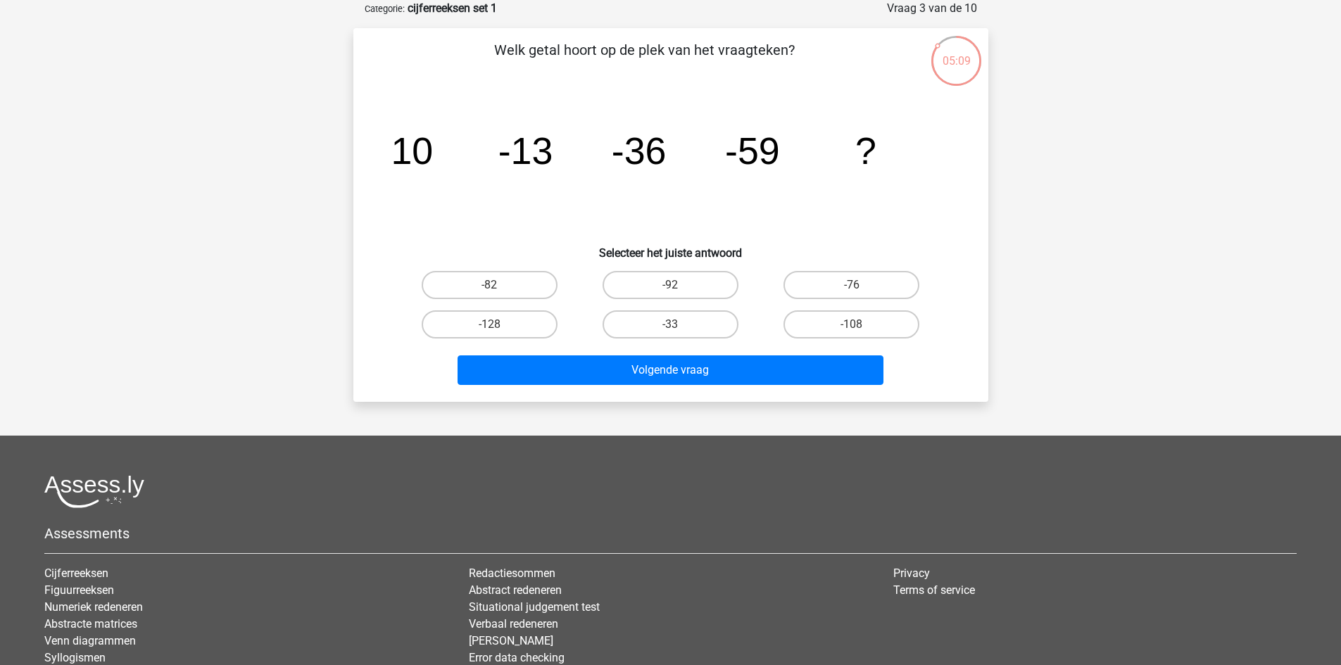
click at [519, 270] on div "-82" at bounding box center [489, 284] width 181 height 39
click at [519, 282] on label "-82" at bounding box center [490, 285] width 136 height 28
click at [498, 285] on input "-82" at bounding box center [493, 289] width 9 height 9
radio input "true"
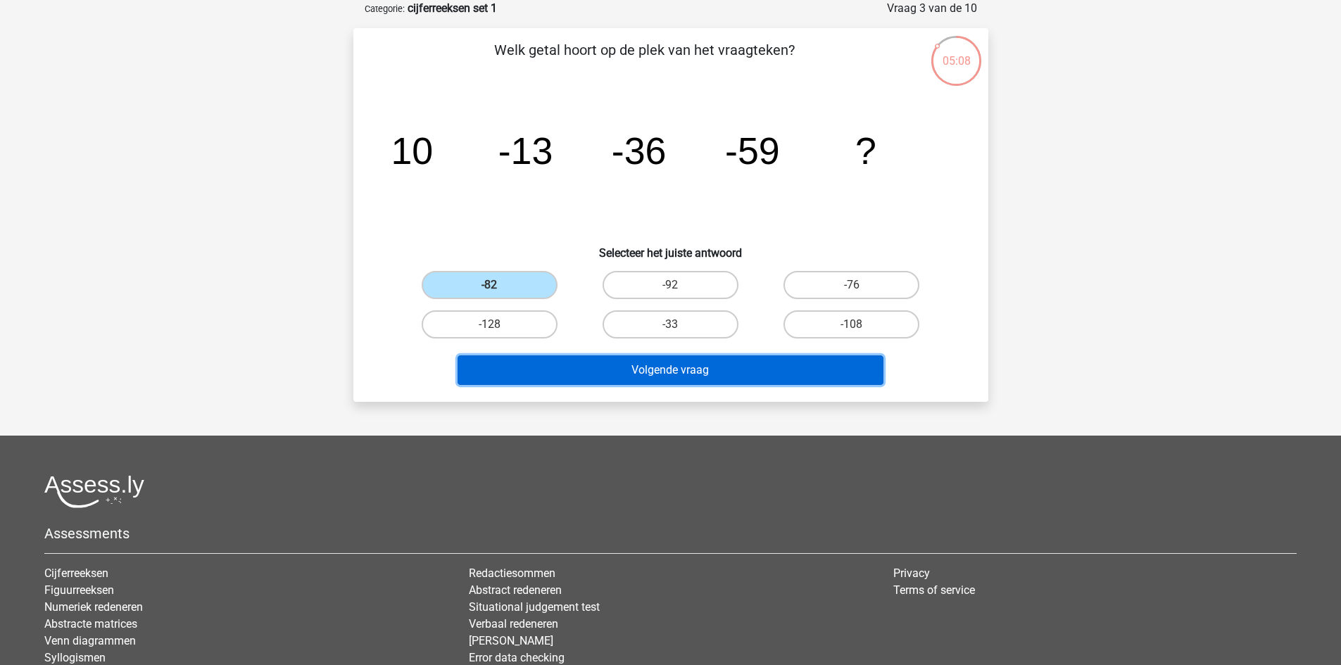
click at [672, 363] on button "Volgende vraag" at bounding box center [671, 371] width 426 height 30
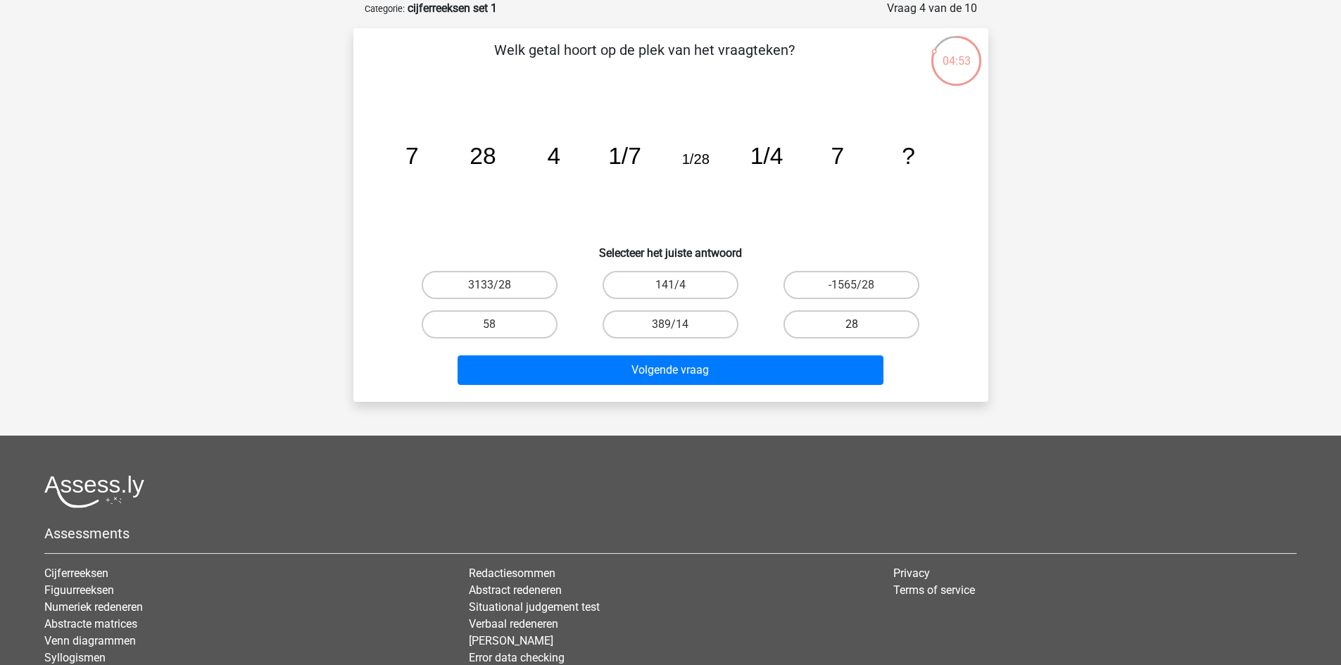
click at [805, 329] on label "28" at bounding box center [852, 324] width 136 height 28
click at [852, 329] on input "28" at bounding box center [856, 329] width 9 height 9
radio input "true"
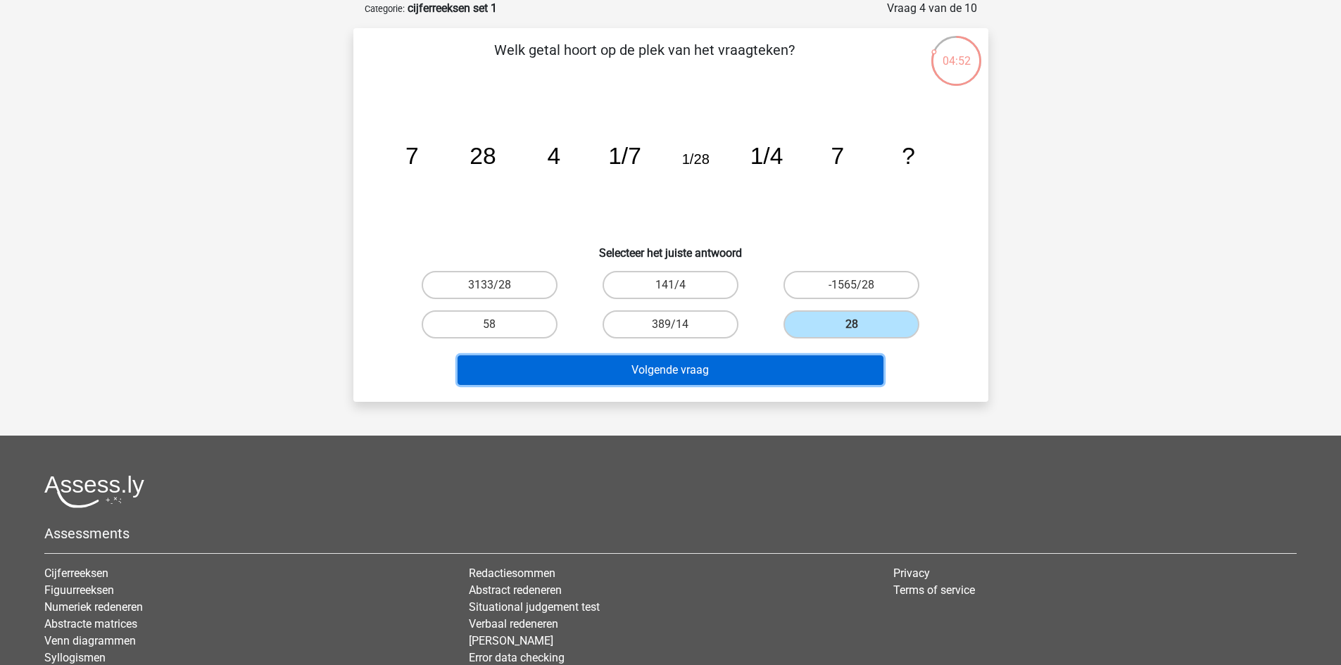
click at [804, 365] on button "Volgende vraag" at bounding box center [671, 371] width 426 height 30
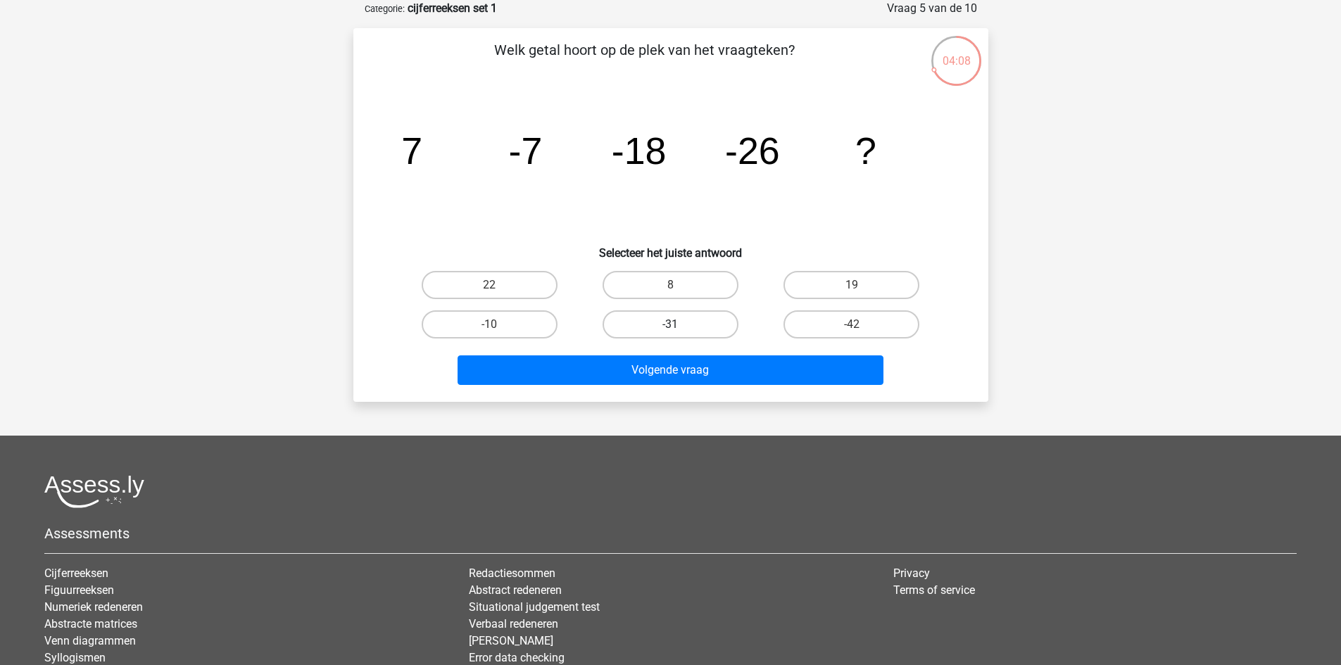
click at [708, 315] on label "-31" at bounding box center [671, 324] width 136 height 28
click at [679, 325] on input "-31" at bounding box center [674, 329] width 9 height 9
radio input "true"
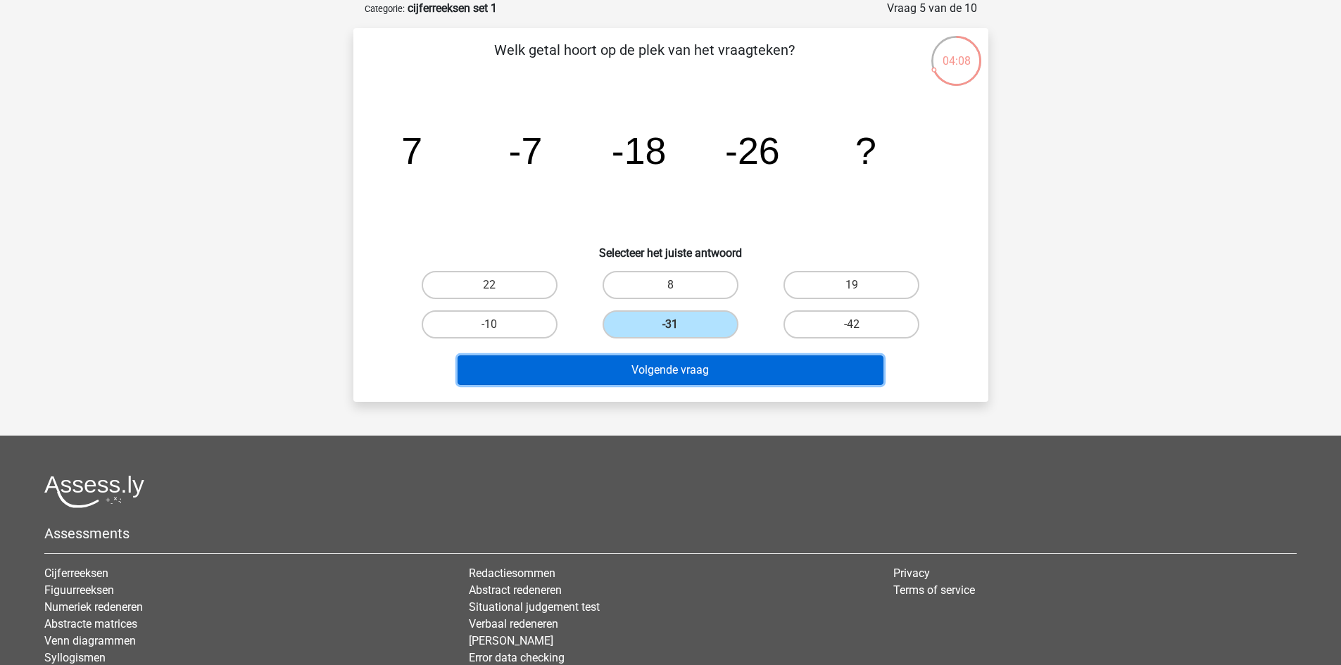
click at [713, 365] on button "Volgende vraag" at bounding box center [671, 371] width 426 height 30
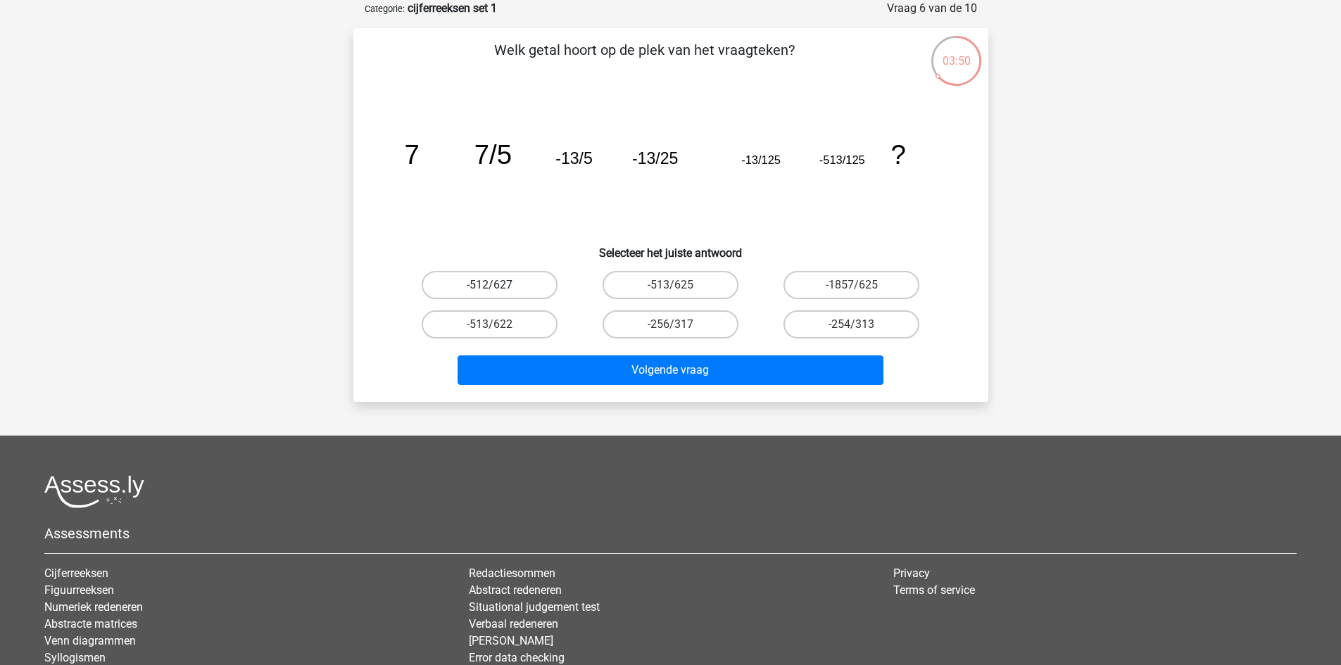
click at [509, 285] on label "-512/627" at bounding box center [490, 285] width 136 height 28
click at [498, 285] on input "-512/627" at bounding box center [493, 289] width 9 height 9
radio input "true"
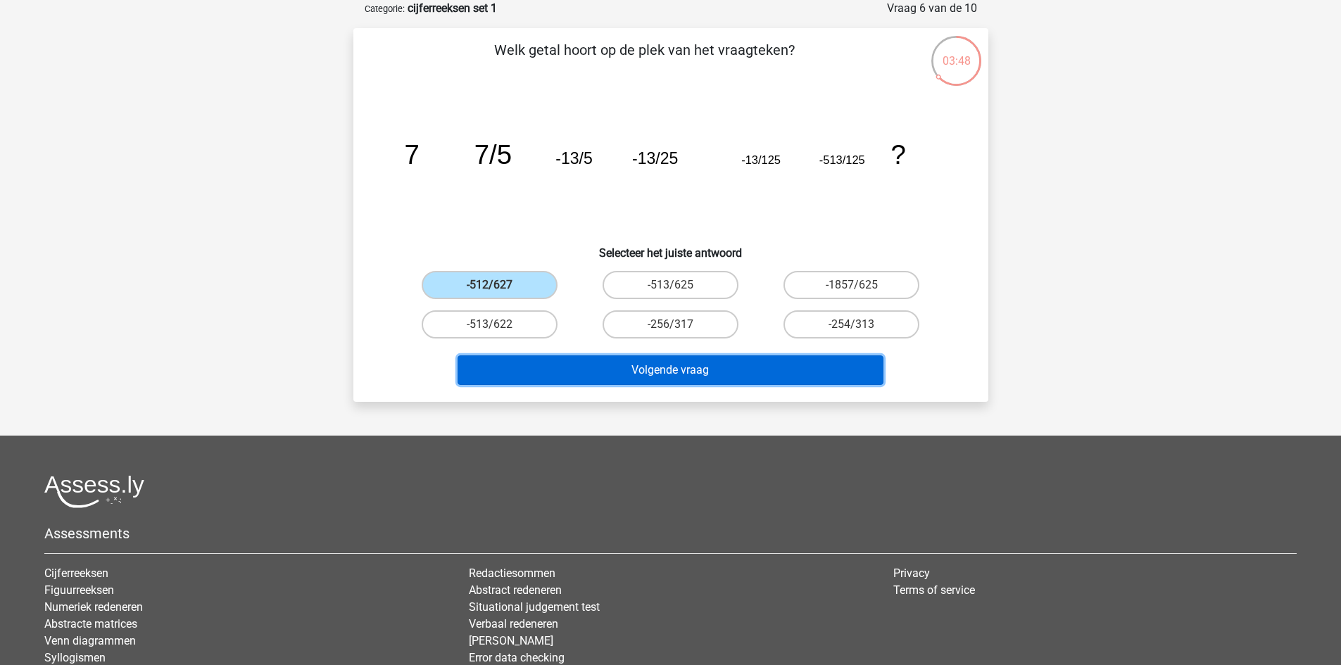
click at [785, 374] on button "Volgende vraag" at bounding box center [671, 371] width 426 height 30
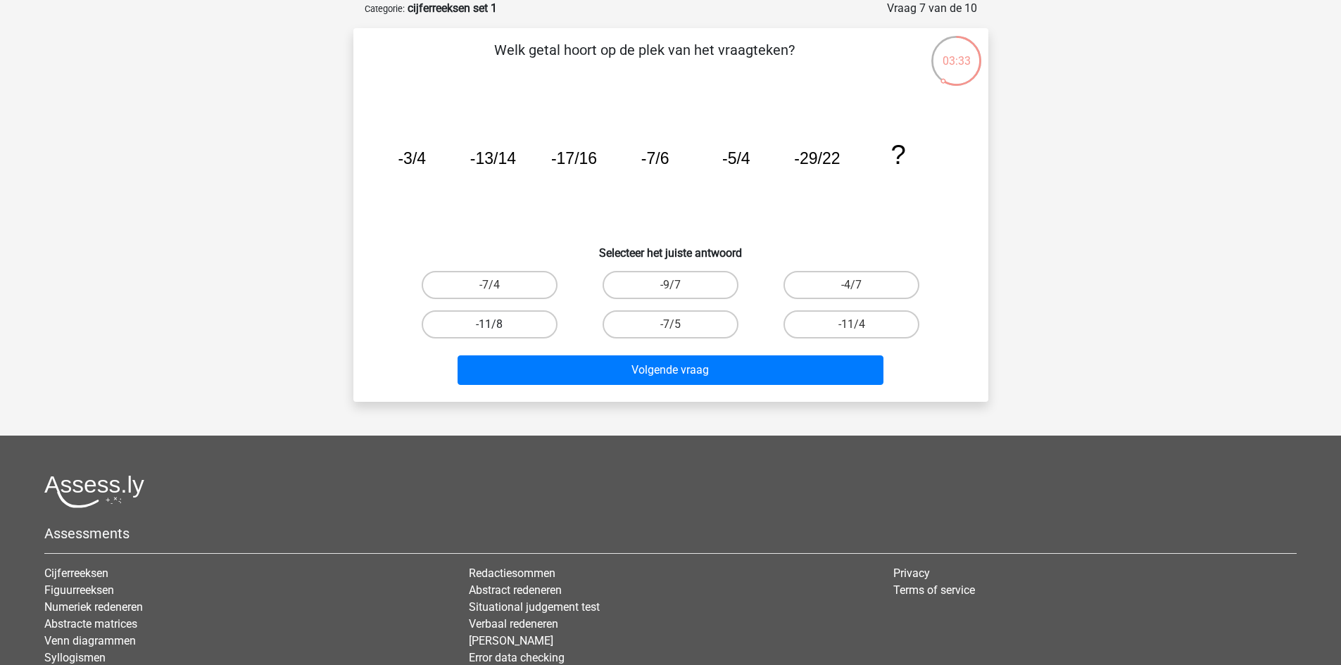
click at [541, 326] on label "-11/8" at bounding box center [490, 324] width 136 height 28
click at [498, 326] on input "-11/8" at bounding box center [493, 329] width 9 height 9
radio input "true"
click at [555, 354] on div "Volgende vraag" at bounding box center [671, 367] width 590 height 46
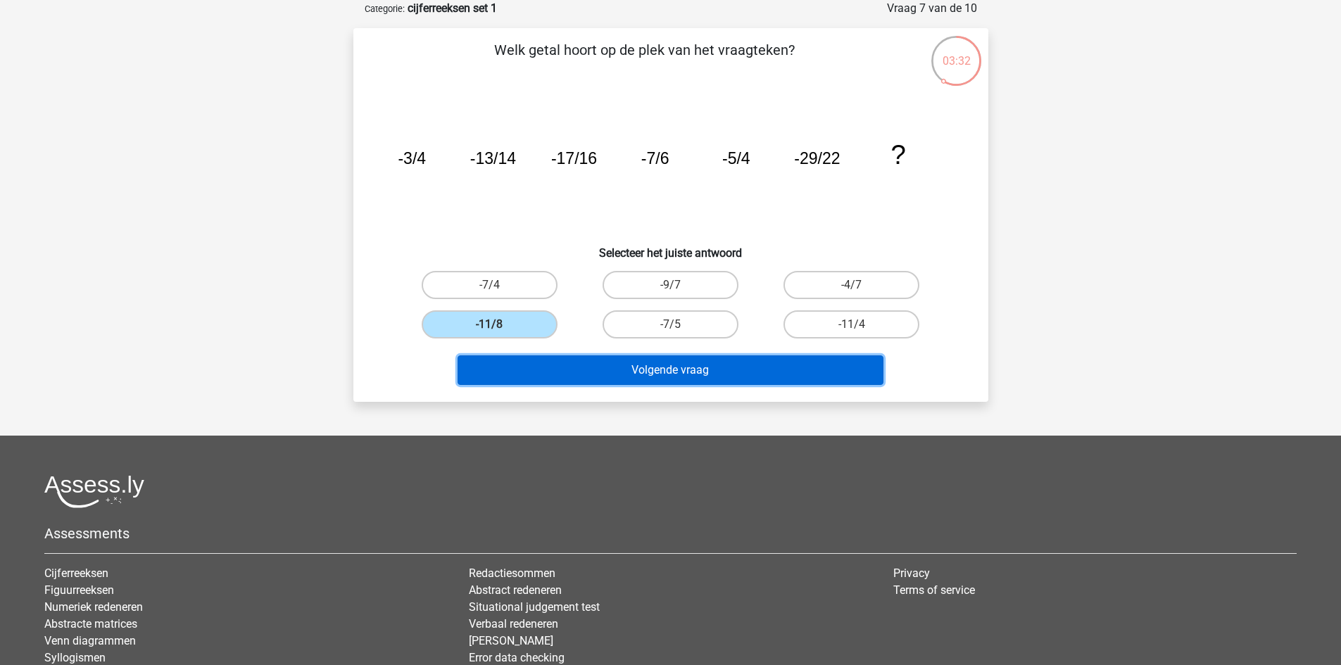
click at [562, 365] on button "Volgende vraag" at bounding box center [671, 371] width 426 height 30
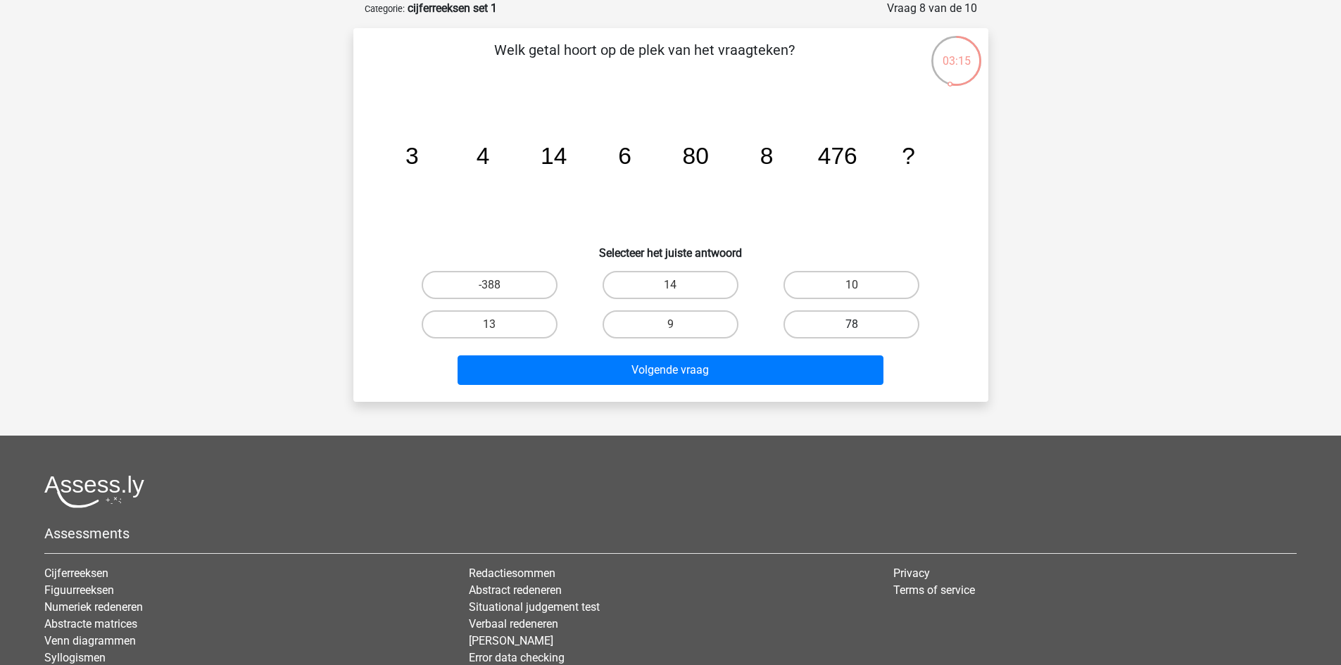
click at [882, 337] on label "78" at bounding box center [852, 324] width 136 height 28
click at [861, 334] on input "78" at bounding box center [856, 329] width 9 height 9
radio input "true"
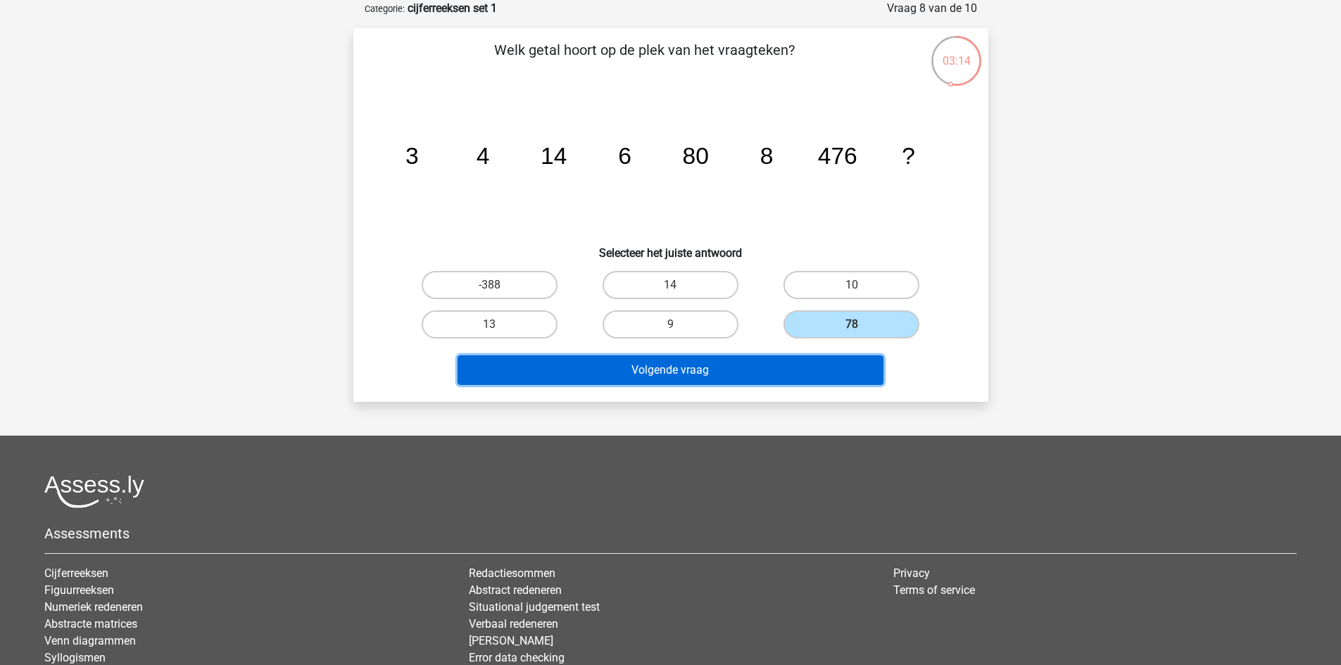
click at [832, 372] on button "Volgende vraag" at bounding box center [671, 371] width 426 height 30
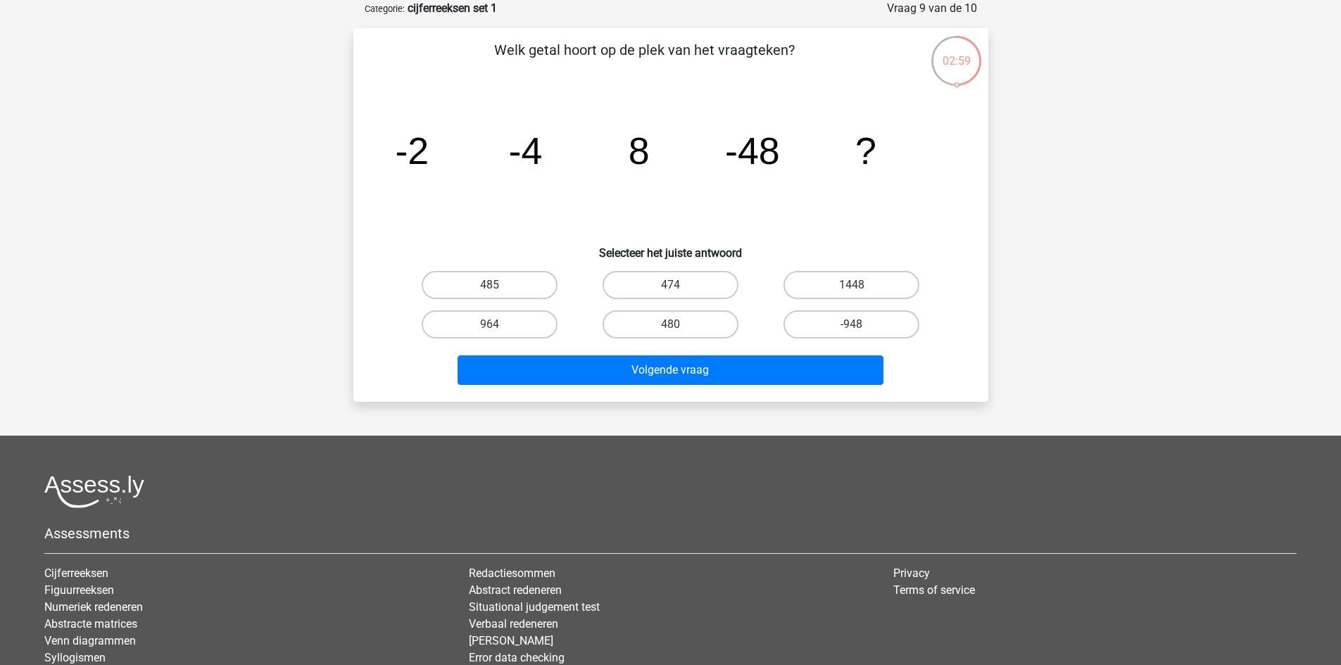
click at [670, 328] on input "480" at bounding box center [674, 329] width 9 height 9
radio input "true"
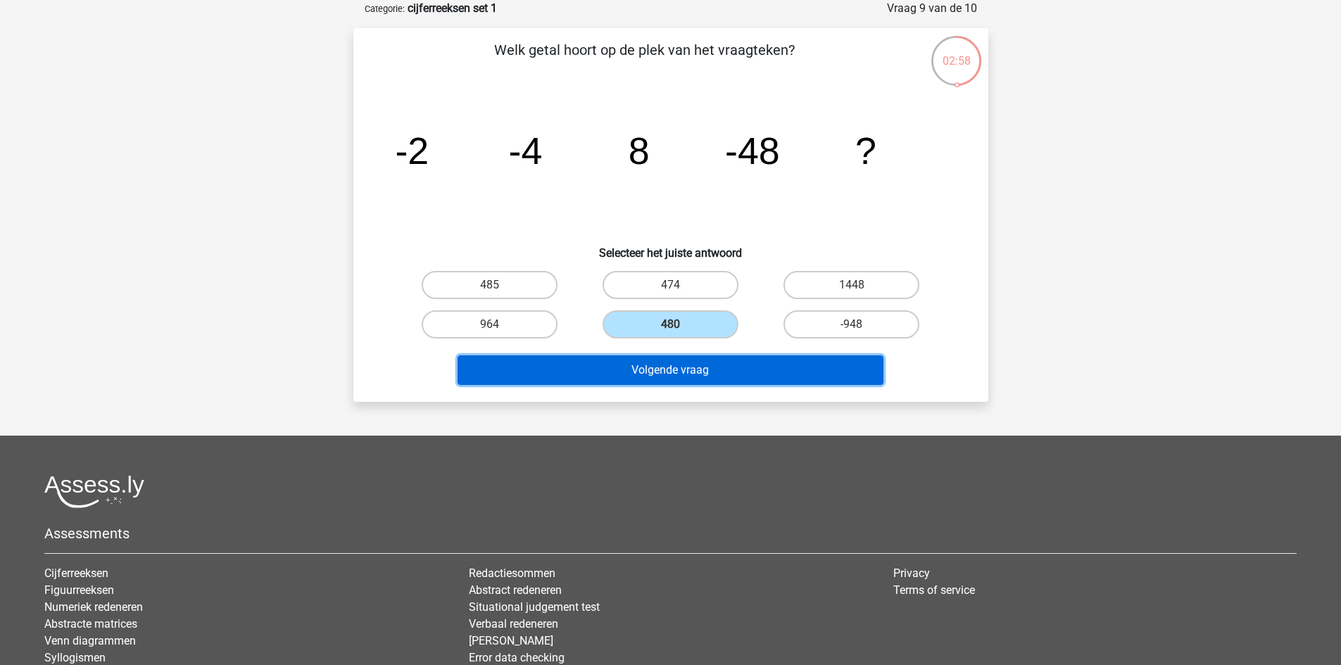
click at [695, 373] on button "Volgende vraag" at bounding box center [671, 371] width 426 height 30
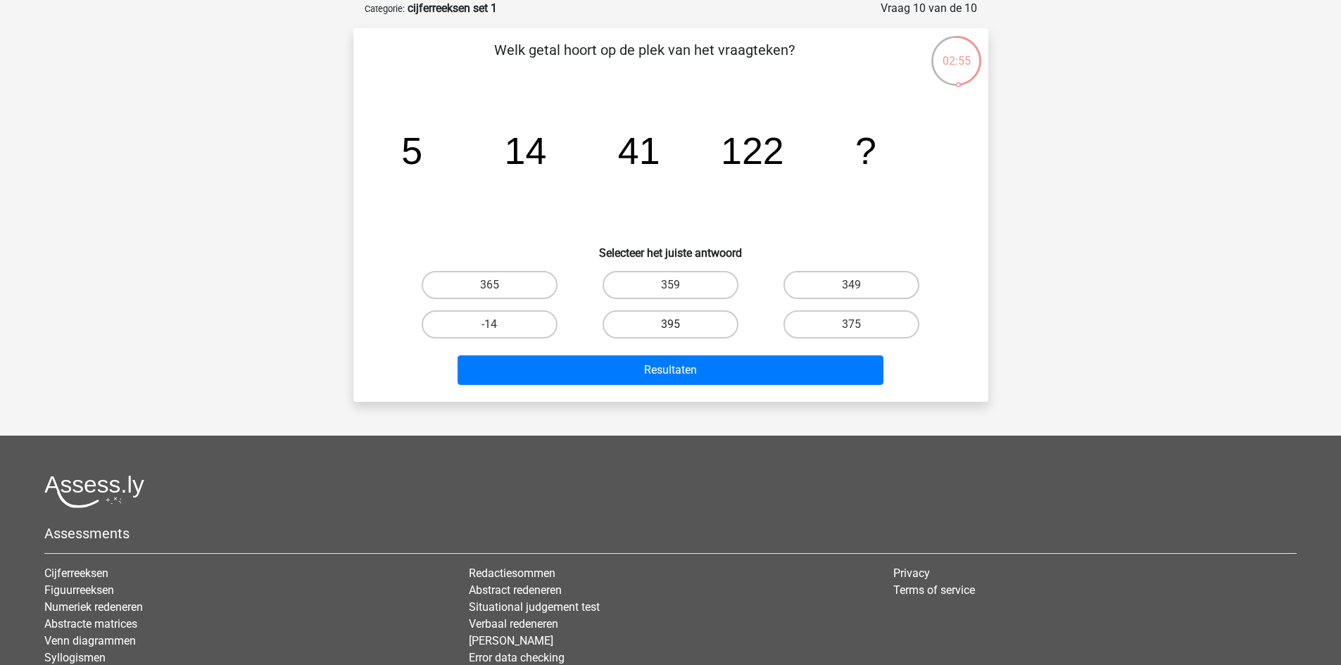
click at [704, 327] on label "395" at bounding box center [671, 324] width 136 height 28
click at [679, 327] on input "395" at bounding box center [674, 329] width 9 height 9
radio input "true"
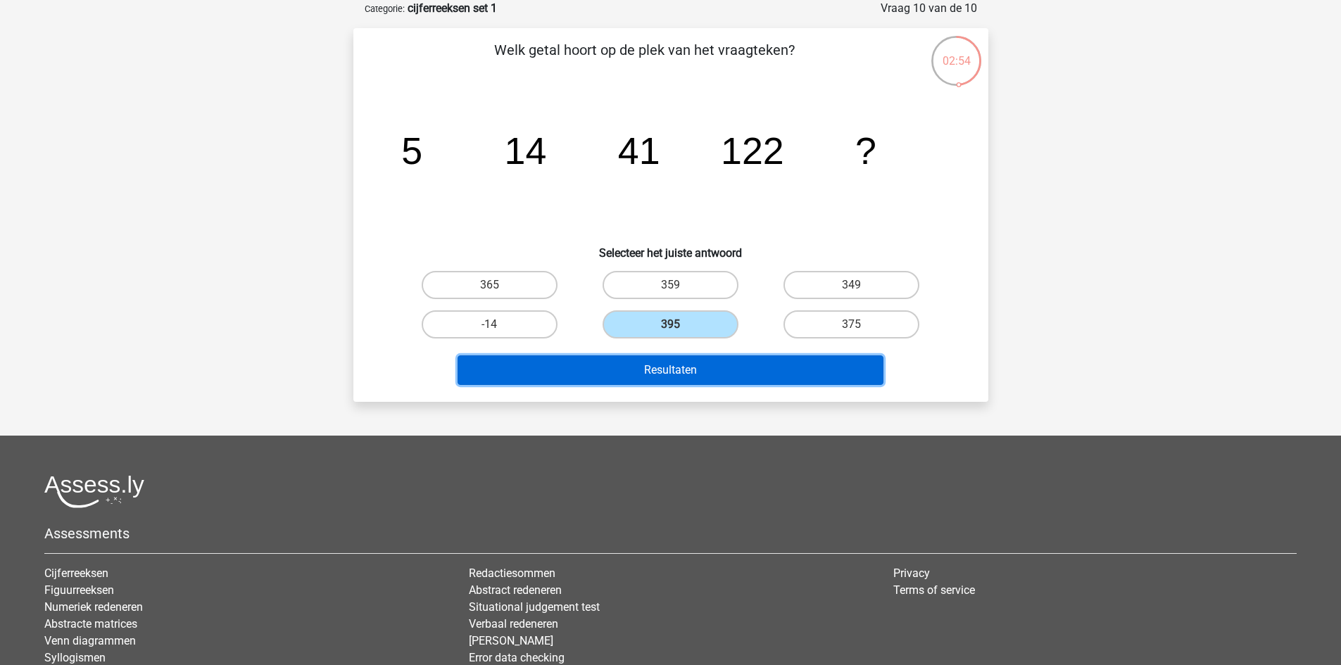
click at [708, 360] on button "Resultaten" at bounding box center [671, 371] width 426 height 30
